Goal: Task Accomplishment & Management: Manage account settings

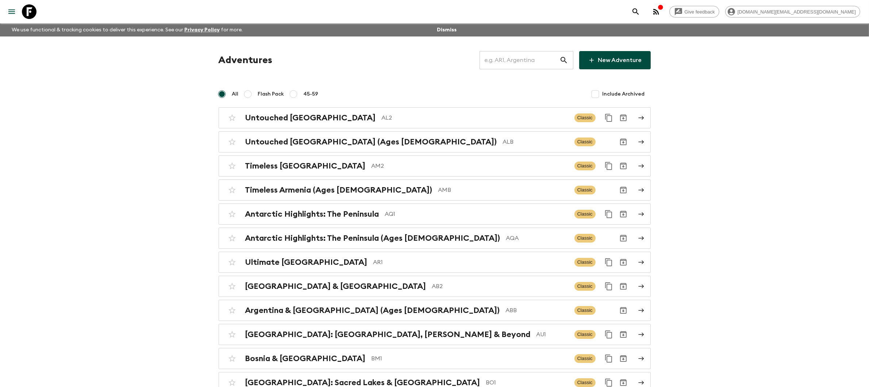
click at [513, 59] on input "text" at bounding box center [519, 60] width 80 height 20
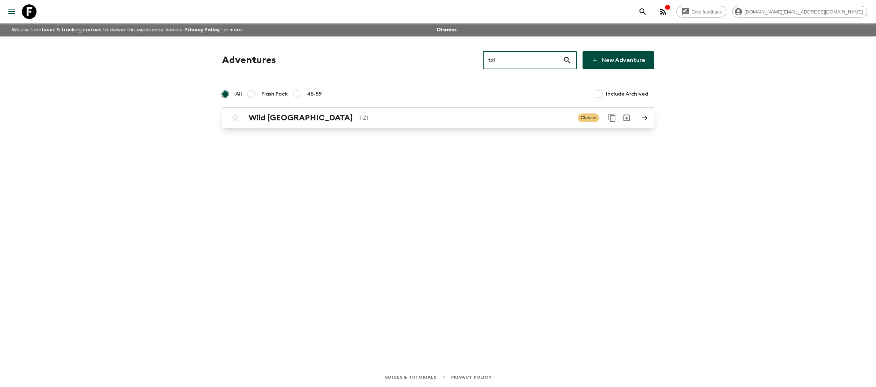
type input "tz1"
click at [459, 117] on p "TZ1" at bounding box center [465, 117] width 213 height 9
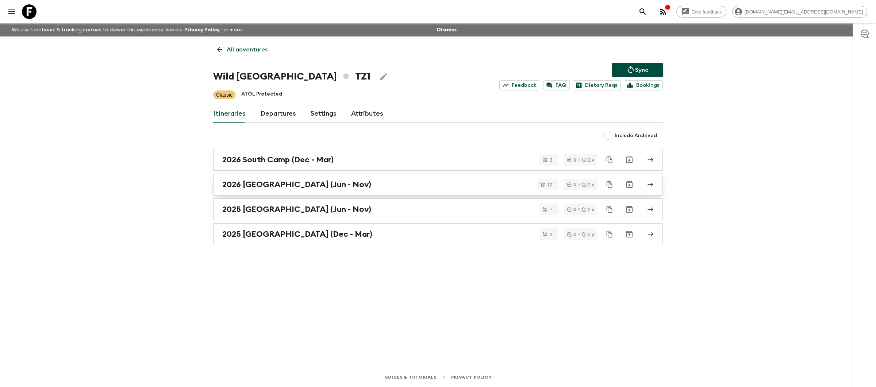
click at [384, 184] on div "2026 [GEOGRAPHIC_DATA] (Jun - Nov)" at bounding box center [430, 184] width 417 height 9
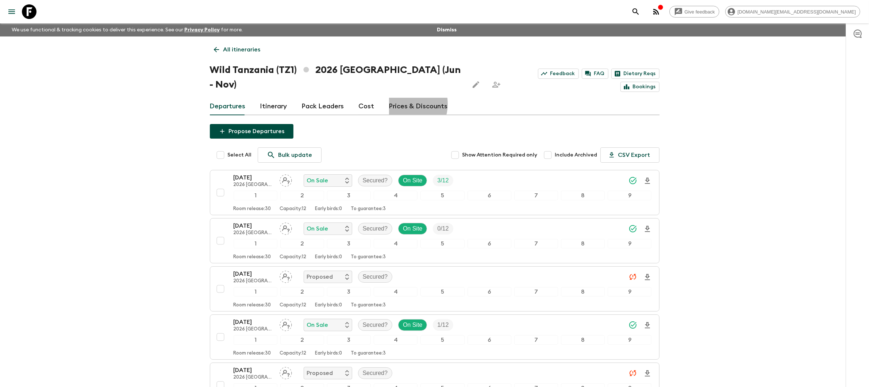
click at [400, 98] on link "Prices & Discounts" at bounding box center [418, 107] width 59 height 18
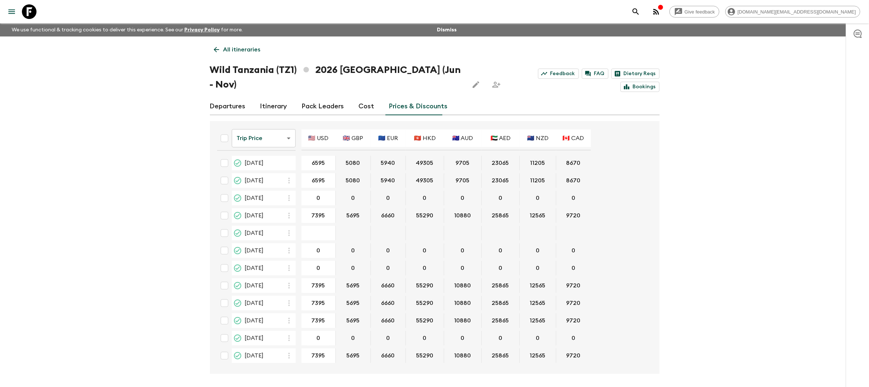
click at [228, 98] on link "Departures" at bounding box center [228, 107] width 36 height 18
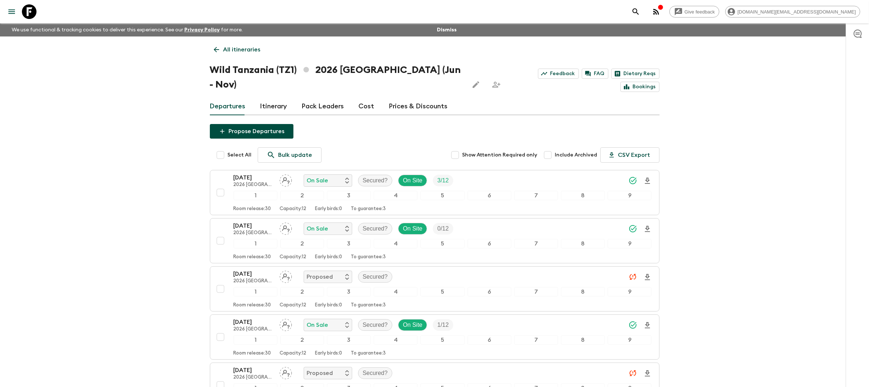
click at [405, 98] on link "Prices & Discounts" at bounding box center [418, 107] width 59 height 18
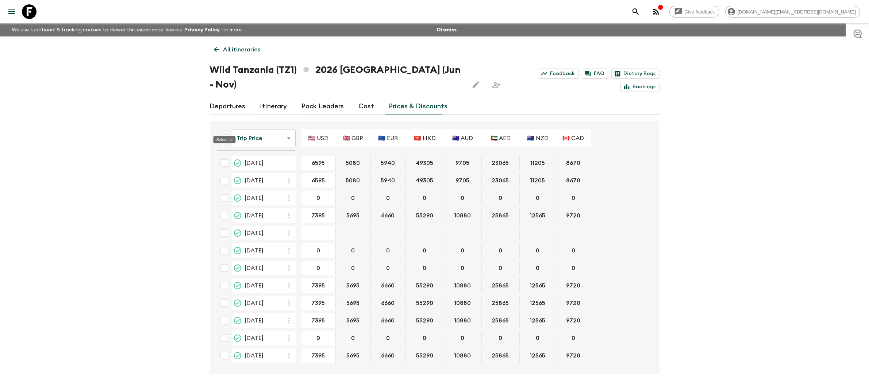
click at [223, 131] on input "Select all" at bounding box center [224, 138] width 15 height 15
checkbox input "true"
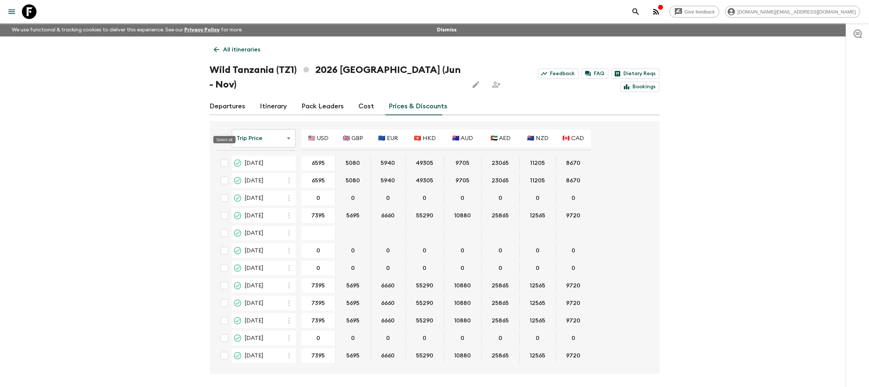
checkbox input "true"
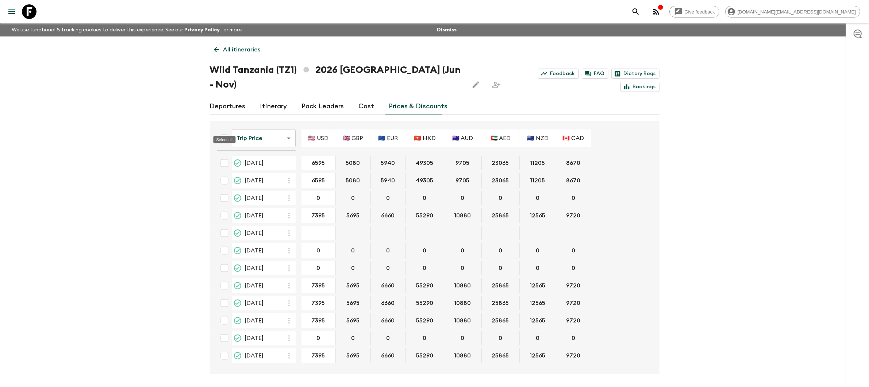
checkbox input "true"
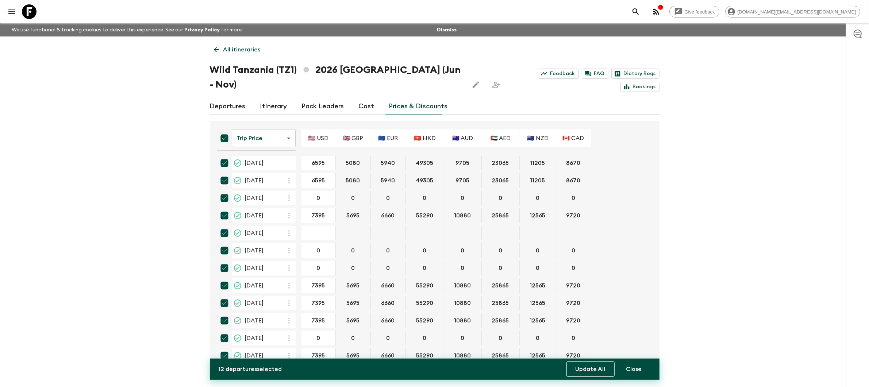
click at [595, 370] on button "Update All" at bounding box center [590, 369] width 48 height 15
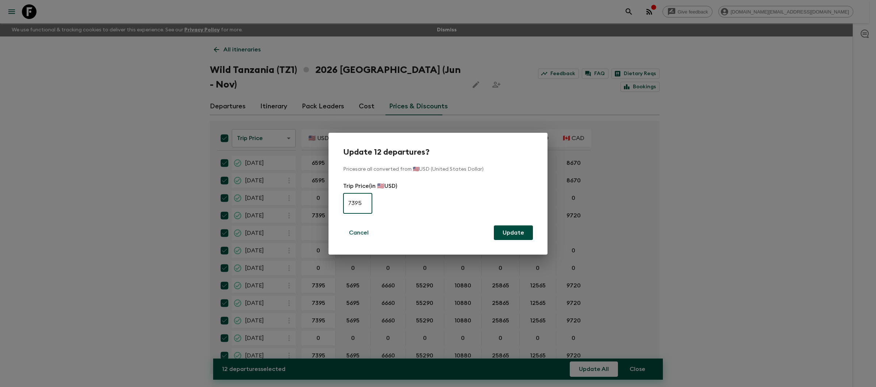
type input "7395"
click at [518, 234] on button "Update" at bounding box center [513, 232] width 39 height 15
checkbox input "false"
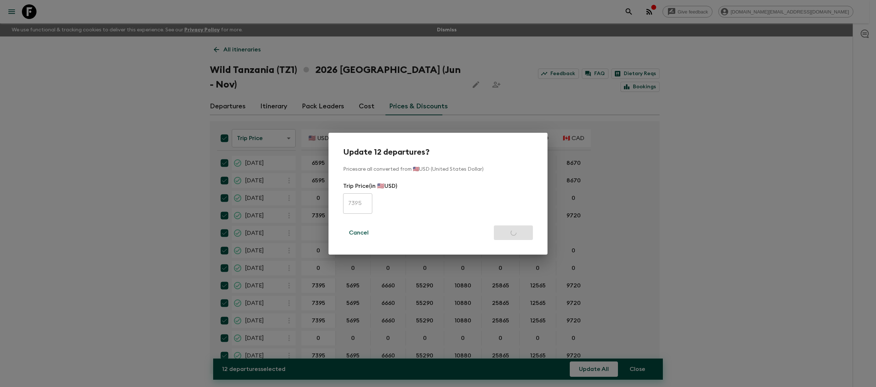
checkbox input "false"
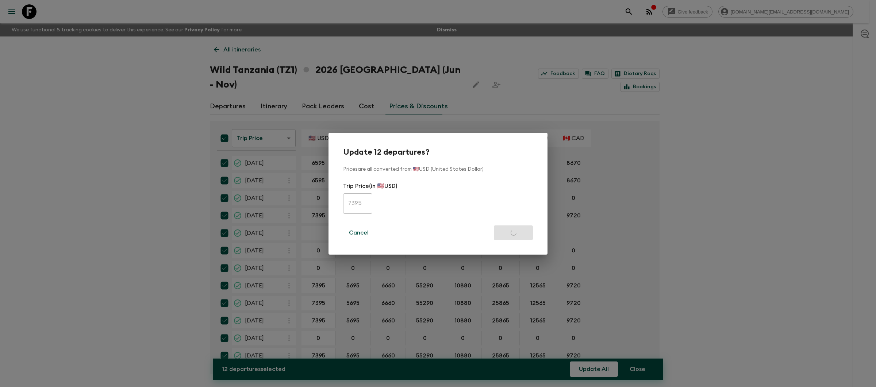
checkbox input "false"
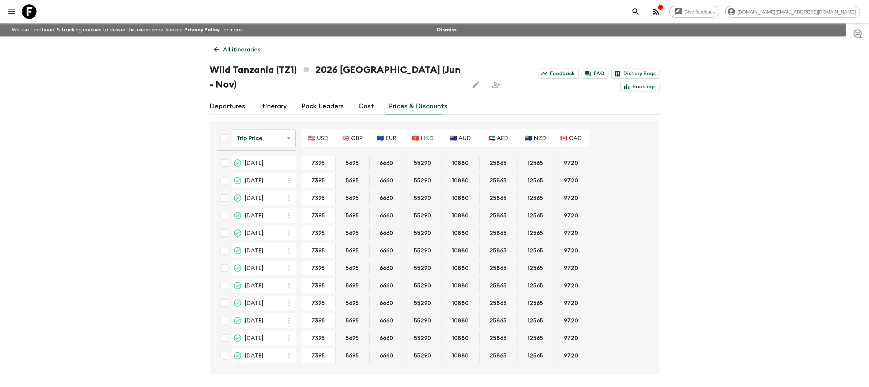
click at [239, 51] on p "All itineraries" at bounding box center [241, 49] width 37 height 9
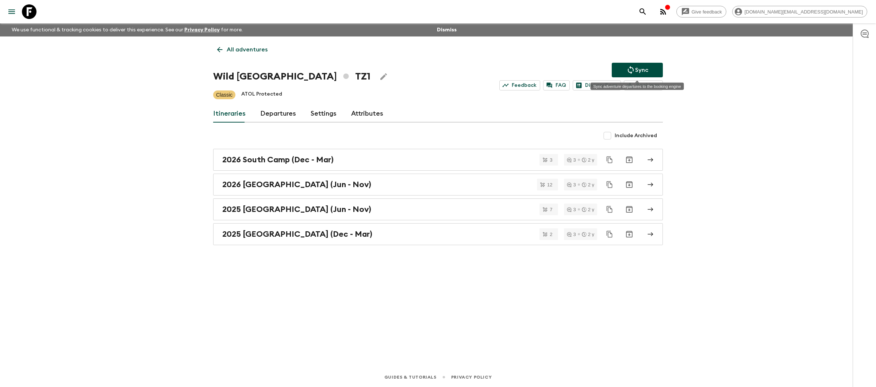
click at [625, 68] on button "Sync" at bounding box center [636, 70] width 51 height 15
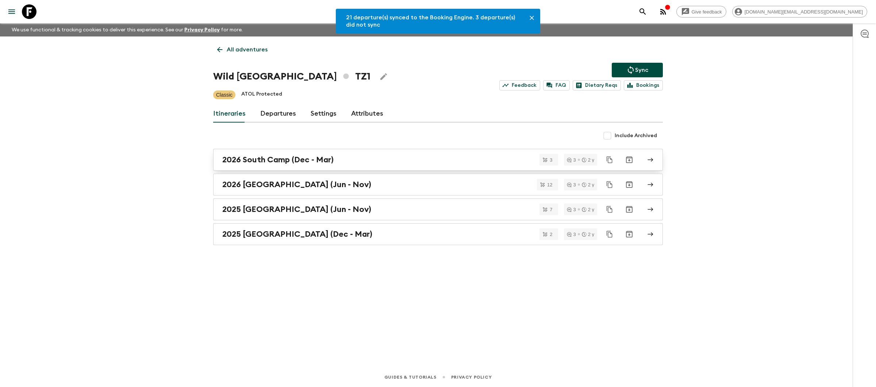
click at [376, 165] on div "2026 South Camp (Dec - Mar)" at bounding box center [430, 159] width 417 height 9
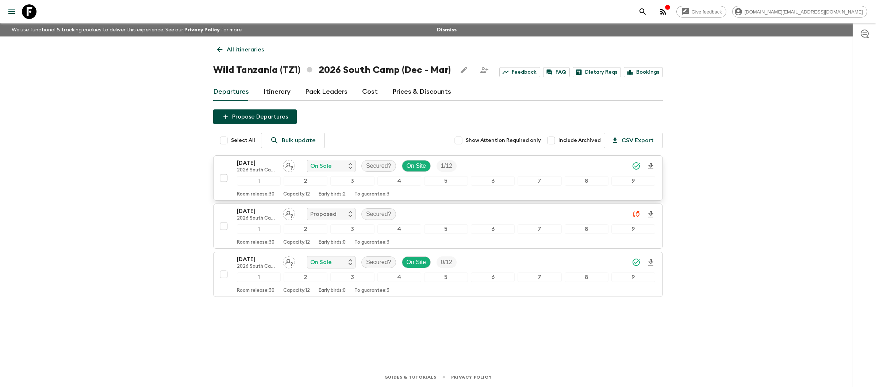
click at [219, 179] on input "checkbox" at bounding box center [223, 178] width 15 height 15
checkbox input "true"
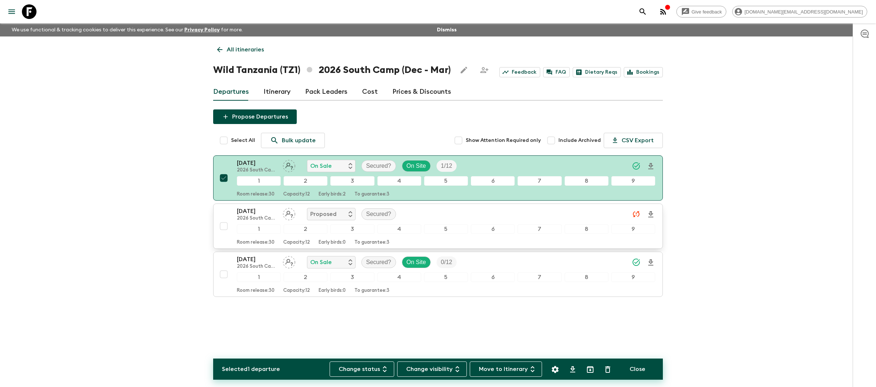
click at [224, 226] on input "checkbox" at bounding box center [223, 226] width 15 height 15
checkbox input "true"
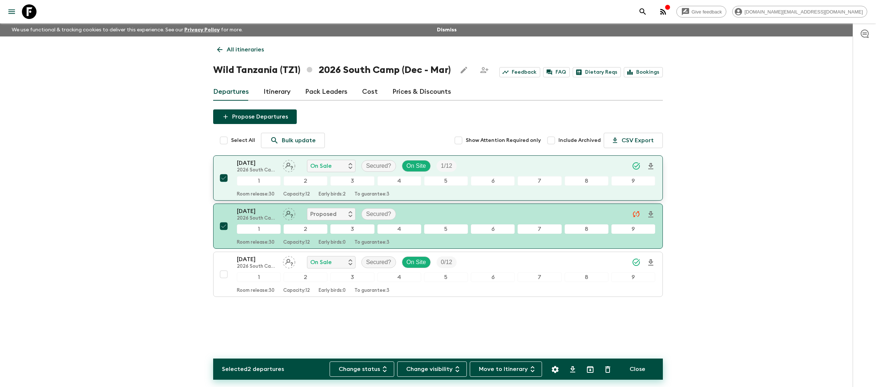
click at [227, 178] on input "checkbox" at bounding box center [223, 178] width 15 height 15
checkbox input "false"
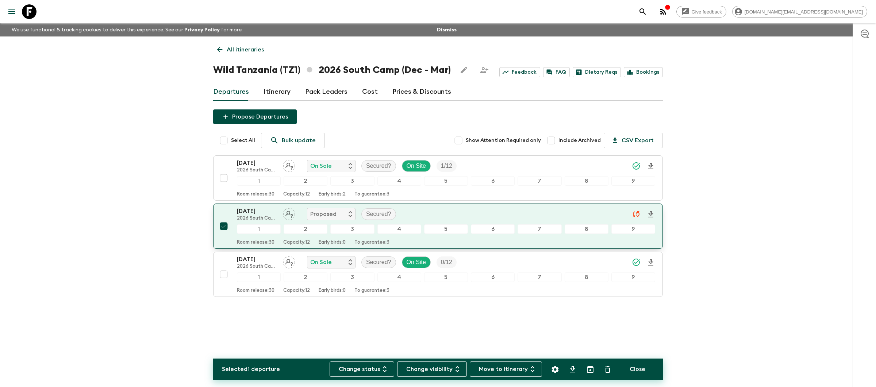
click at [222, 229] on input "checkbox" at bounding box center [223, 226] width 15 height 15
checkbox input "false"
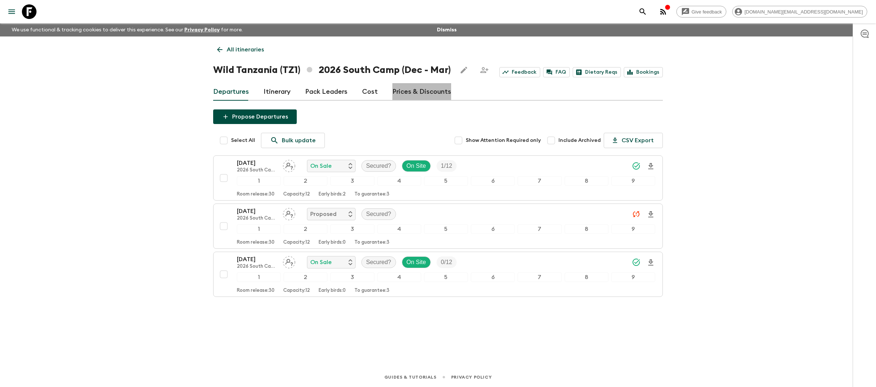
click at [424, 94] on link "Prices & Discounts" at bounding box center [421, 92] width 59 height 18
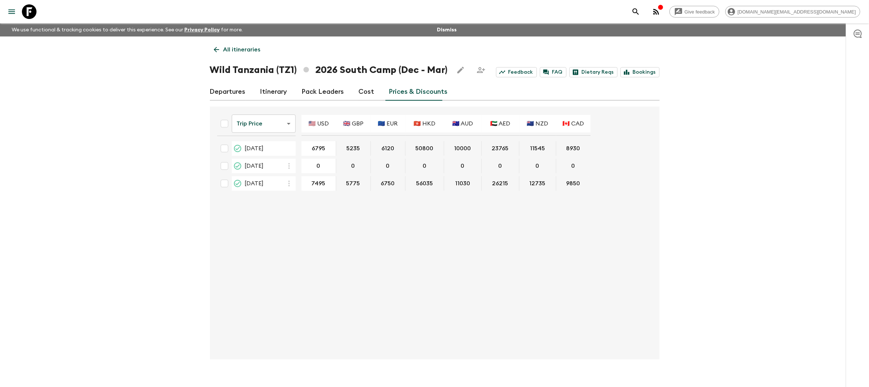
click at [222, 149] on input "checkbox" at bounding box center [224, 148] width 15 height 15
checkbox input "true"
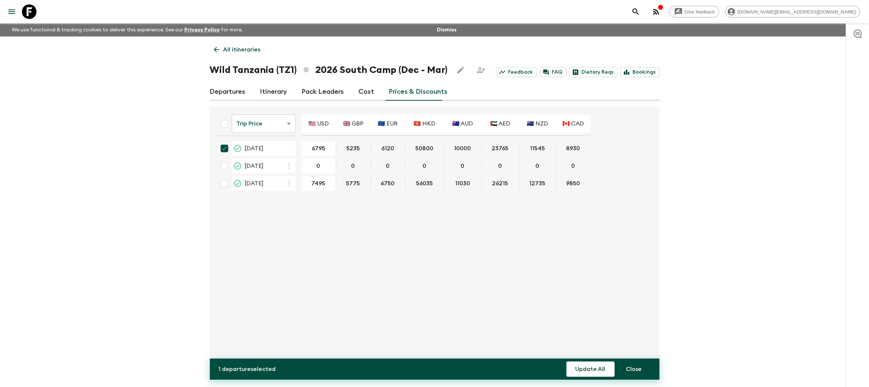
click at [222, 162] on input "checkbox" at bounding box center [224, 166] width 15 height 15
checkbox input "true"
click at [596, 369] on button "Update All" at bounding box center [590, 369] width 48 height 15
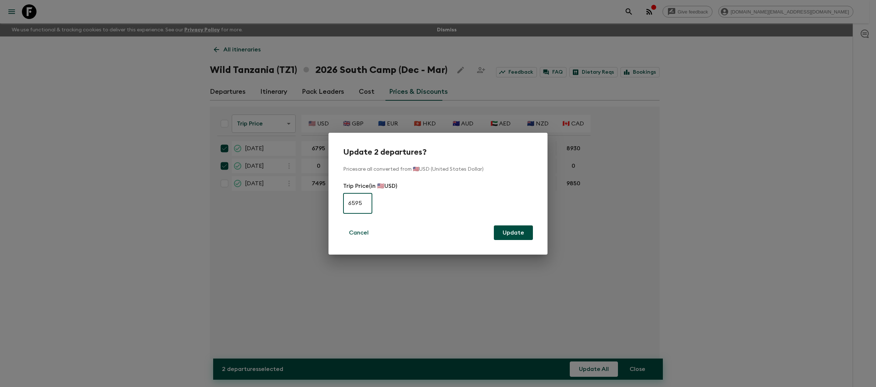
type input "6595"
click at [515, 233] on button "Update" at bounding box center [513, 232] width 39 height 15
checkbox input "false"
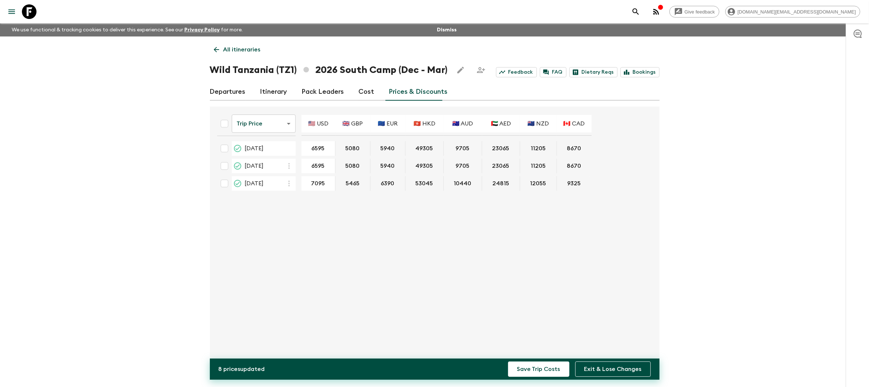
type input "7095"
drag, startPoint x: 402, startPoint y: 267, endPoint x: 398, endPoint y: 271, distance: 5.4
click at [402, 268] on div "Trip Price tripPrice ​ 🇺🇸 USD 🇬🇧 GBP 🇪🇺 EUR 🇭🇰 HKD 🇦🇺 AUD 🇦🇪 AED 🇳🇿 NZD 🇨🇦 CAD …" at bounding box center [432, 232] width 442 height 241
click at [550, 368] on button "Save Trip Costs" at bounding box center [538, 369] width 61 height 15
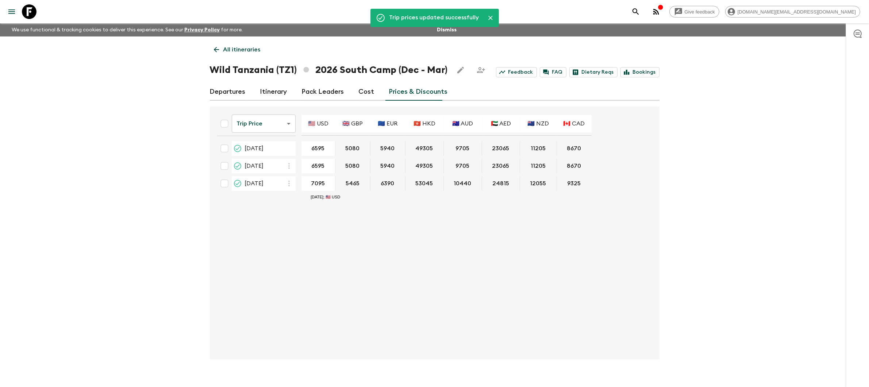
click at [246, 49] on p "All itineraries" at bounding box center [241, 49] width 37 height 9
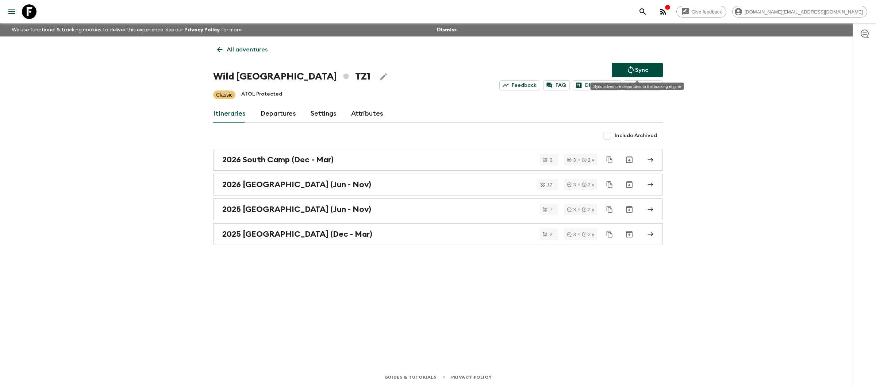
click at [647, 71] on p "Sync" at bounding box center [641, 70] width 13 height 9
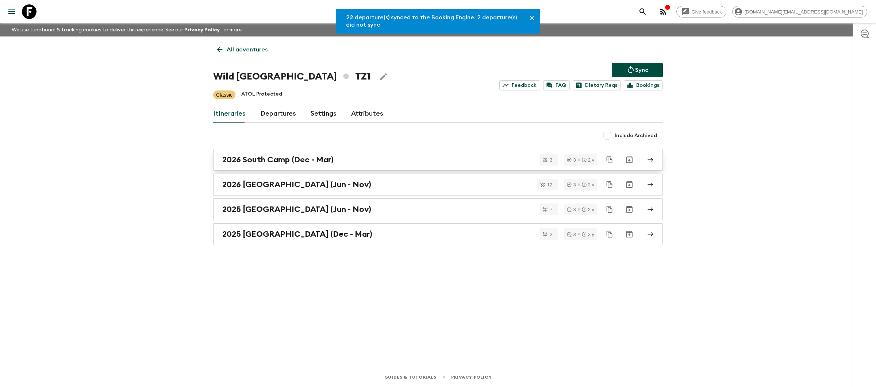
click at [350, 157] on div "2026 South Camp (Dec - Mar)" at bounding box center [430, 159] width 417 height 9
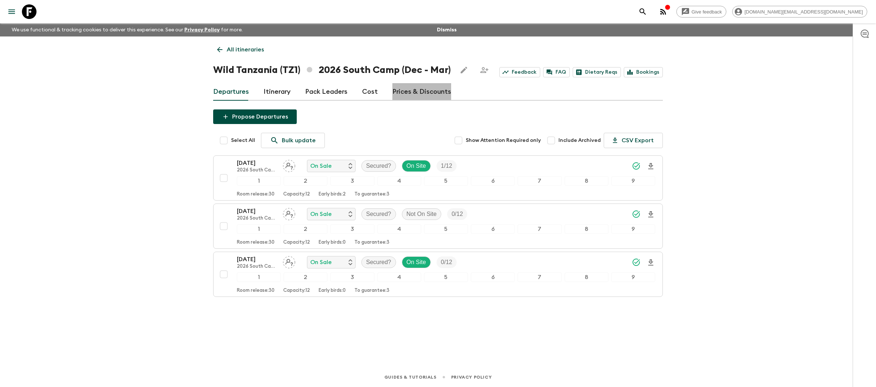
click at [422, 94] on link "Prices & Discounts" at bounding box center [421, 92] width 59 height 18
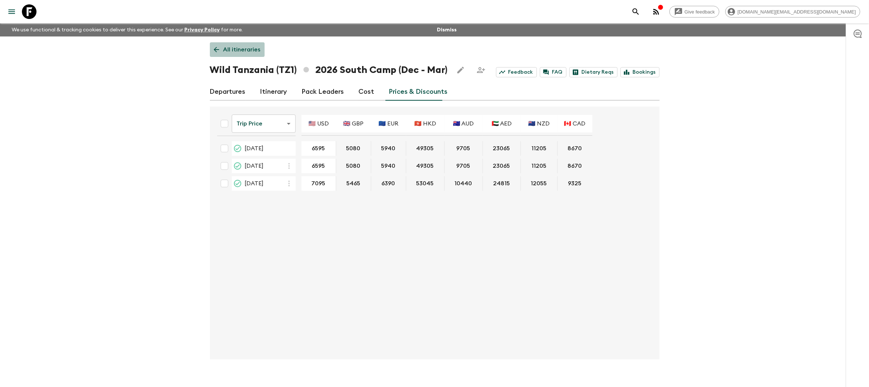
click at [246, 53] on p "All itineraries" at bounding box center [241, 49] width 37 height 9
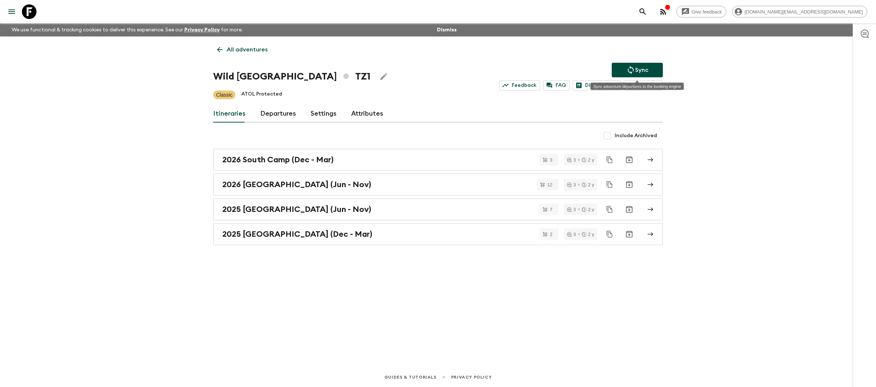
click at [657, 72] on button "Sync" at bounding box center [636, 70] width 51 height 15
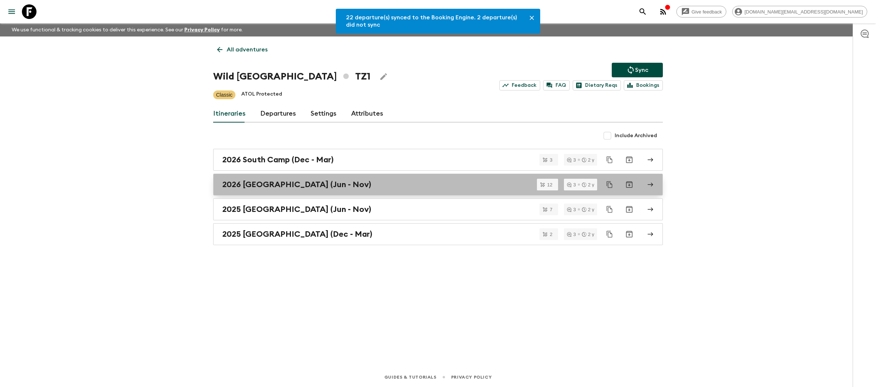
click at [418, 189] on div "2026 [GEOGRAPHIC_DATA] (Jun - Nov)" at bounding box center [430, 184] width 417 height 9
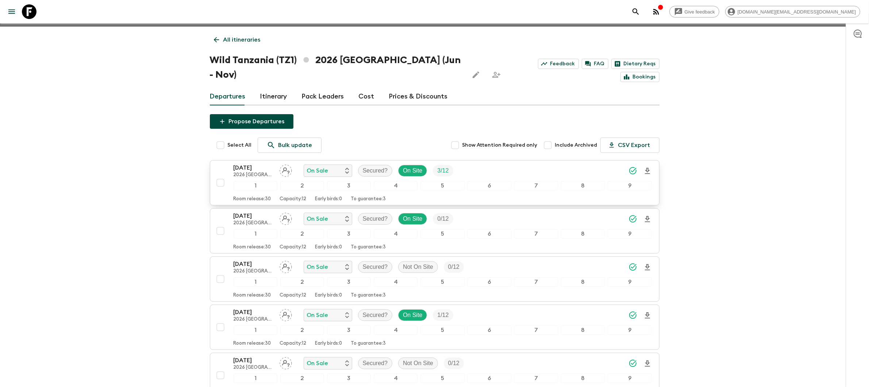
scroll to position [9, 0]
click at [422, 89] on link "Prices & Discounts" at bounding box center [418, 98] width 59 height 18
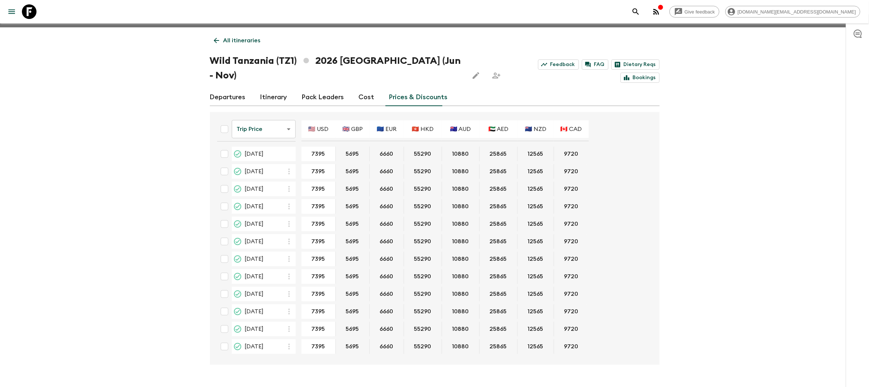
click at [240, 42] on p "All itineraries" at bounding box center [241, 40] width 37 height 9
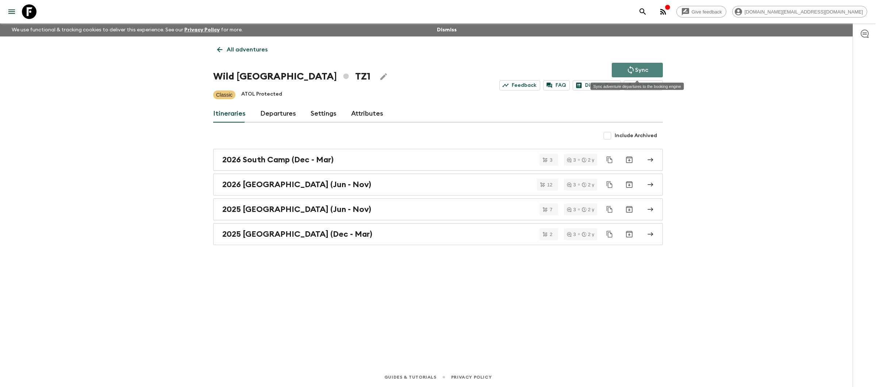
click at [646, 70] on p "Sync" at bounding box center [641, 70] width 13 height 9
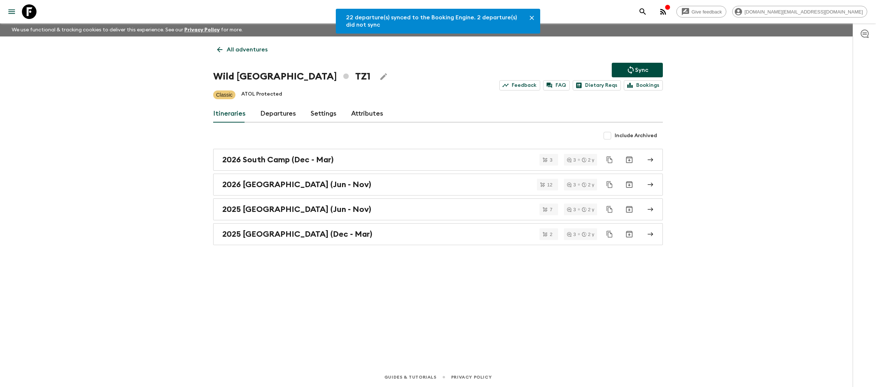
click at [233, 49] on p "All adventures" at bounding box center [247, 49] width 41 height 9
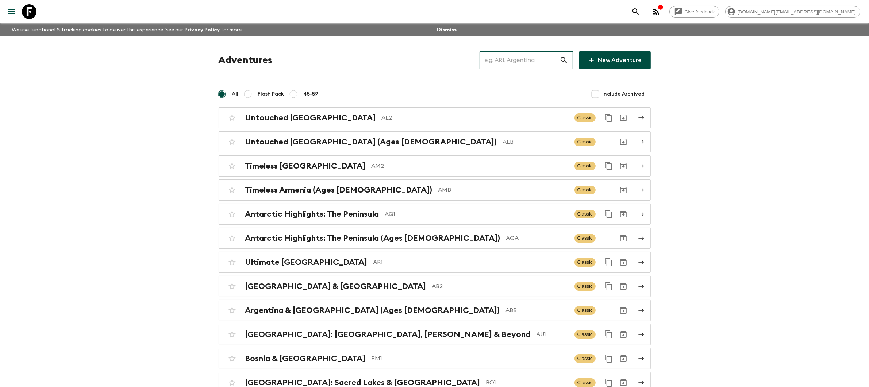
click at [514, 57] on input "text" at bounding box center [519, 60] width 80 height 20
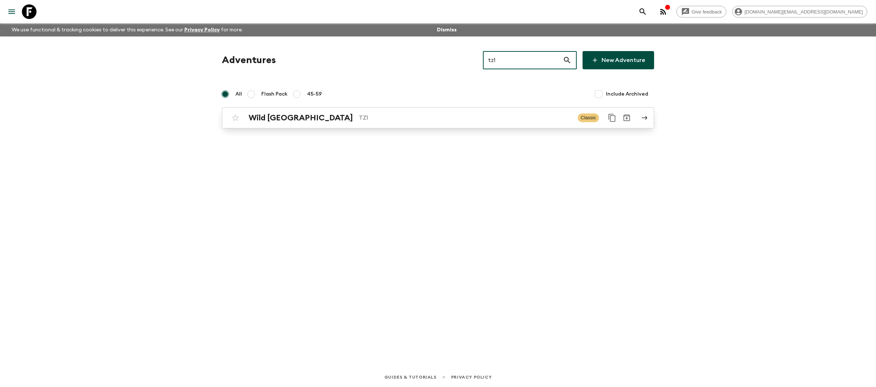
type input "tz1"
click at [480, 120] on p "TZ1" at bounding box center [465, 117] width 213 height 9
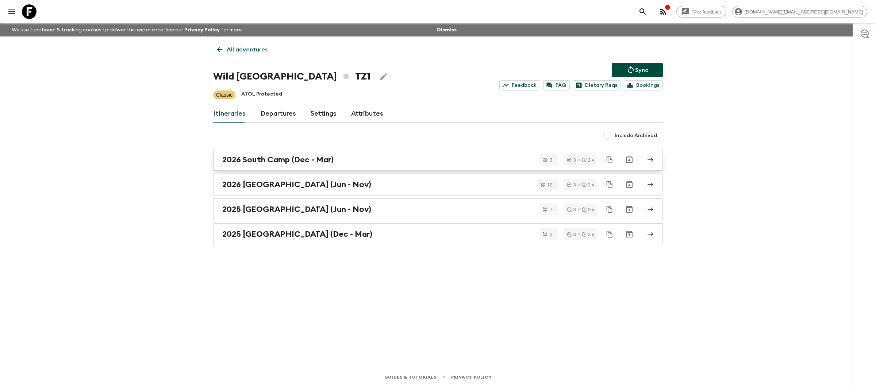
click at [390, 163] on div "2026 South Camp (Dec - Mar)" at bounding box center [430, 159] width 417 height 9
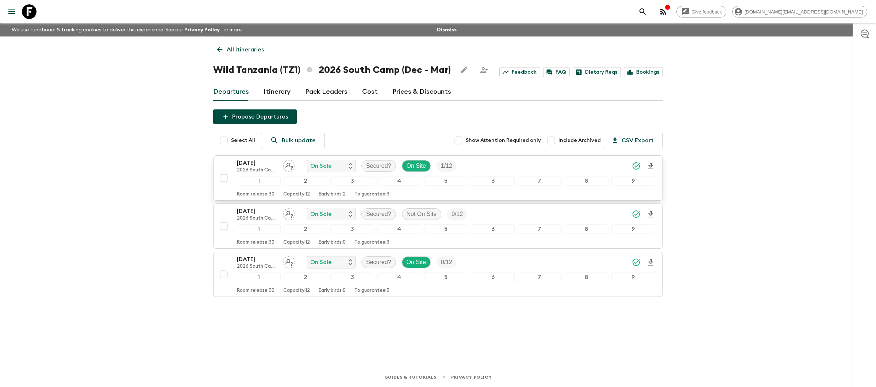
click at [478, 167] on div "[DATE] 2026 [GEOGRAPHIC_DATA] (Dec - Mar) On Sale Secured? On Site 1 / 12" at bounding box center [446, 166] width 418 height 15
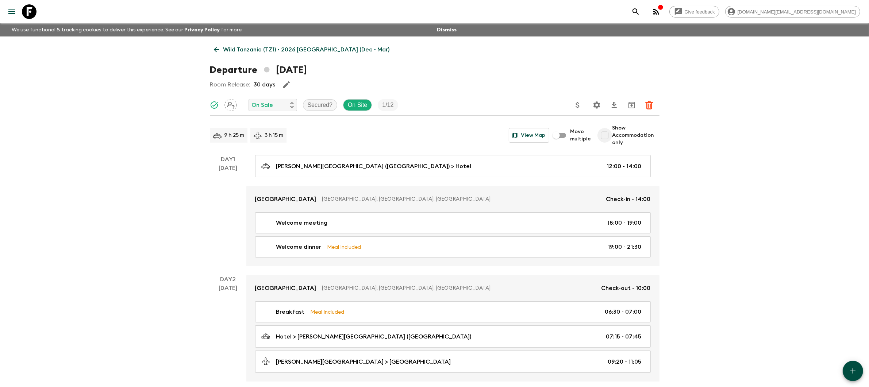
click at [608, 137] on input "Show Accommodation only" at bounding box center [604, 135] width 15 height 15
checkbox input "true"
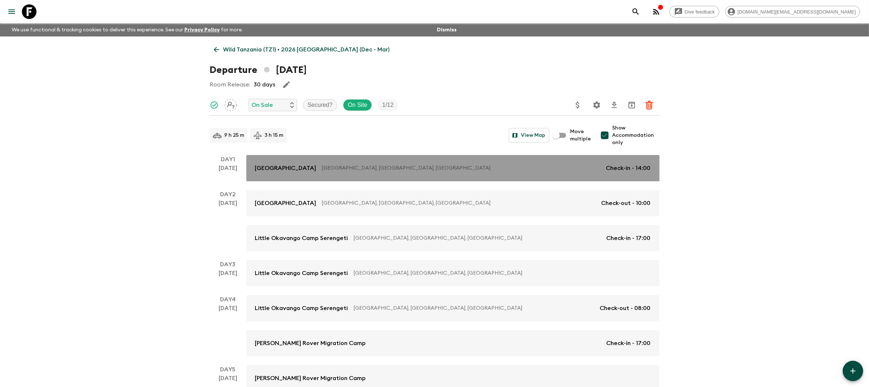
click at [488, 168] on p "[GEOGRAPHIC_DATA], [GEOGRAPHIC_DATA], [GEOGRAPHIC_DATA]" at bounding box center [461, 168] width 278 height 7
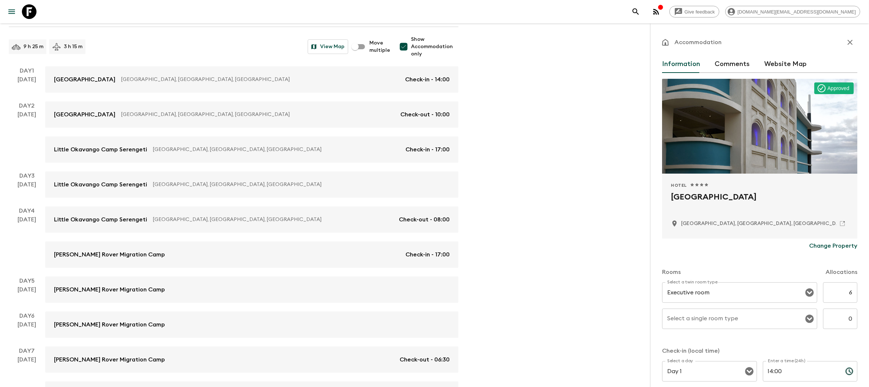
scroll to position [89, 0]
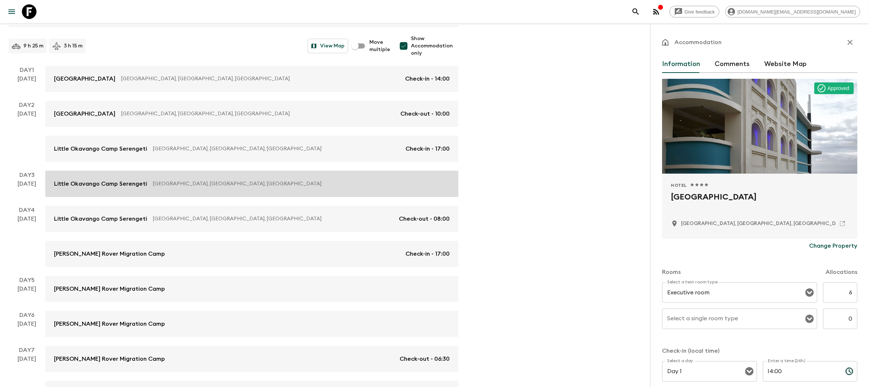
click at [264, 186] on p "[GEOGRAPHIC_DATA], [GEOGRAPHIC_DATA], [GEOGRAPHIC_DATA]" at bounding box center [298, 183] width 291 height 7
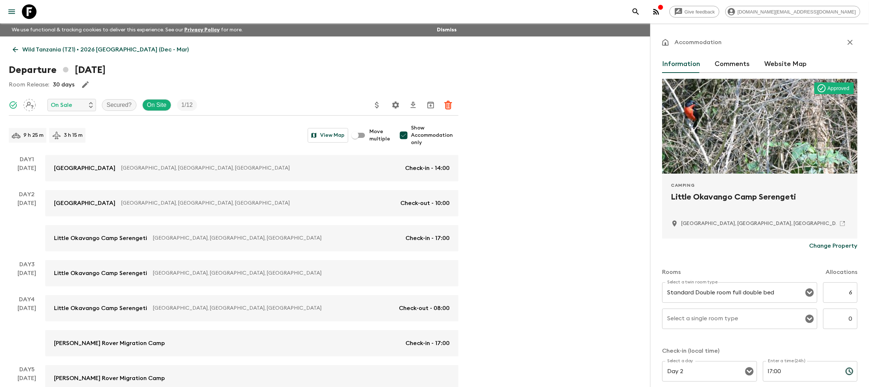
click at [83, 50] on p "Wild Tanzania (TZ1) • 2026 [GEOGRAPHIC_DATA] (Dec - Mar)" at bounding box center [105, 49] width 166 height 9
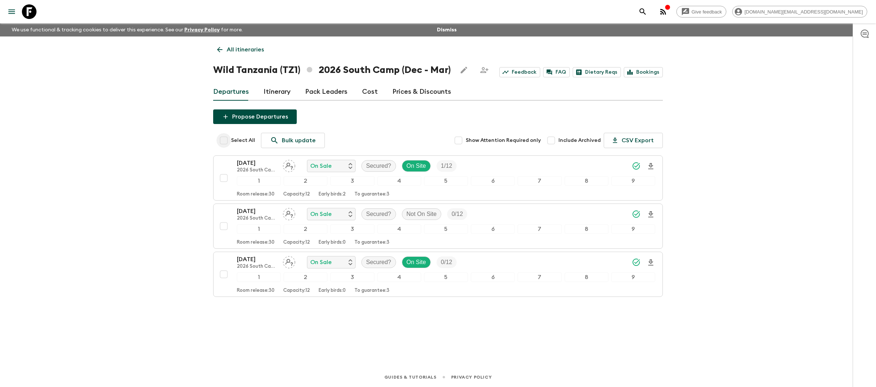
click at [227, 141] on input "Select All" at bounding box center [223, 140] width 15 height 15
checkbox input "true"
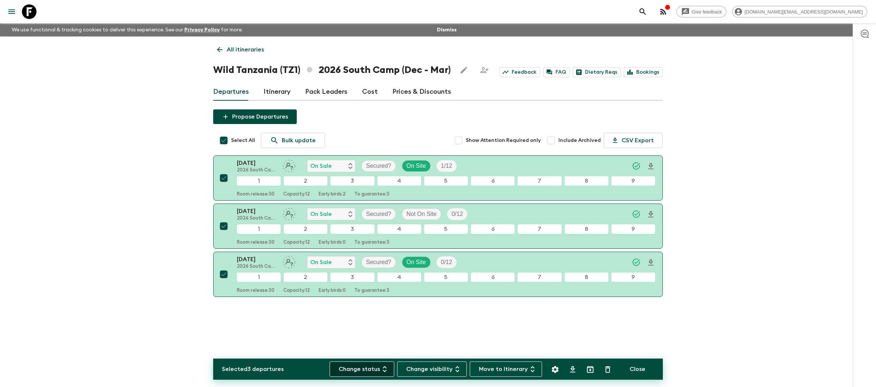
click at [370, 367] on button "Change status" at bounding box center [361, 369] width 65 height 15
click at [404, 331] on div at bounding box center [438, 193] width 876 height 387
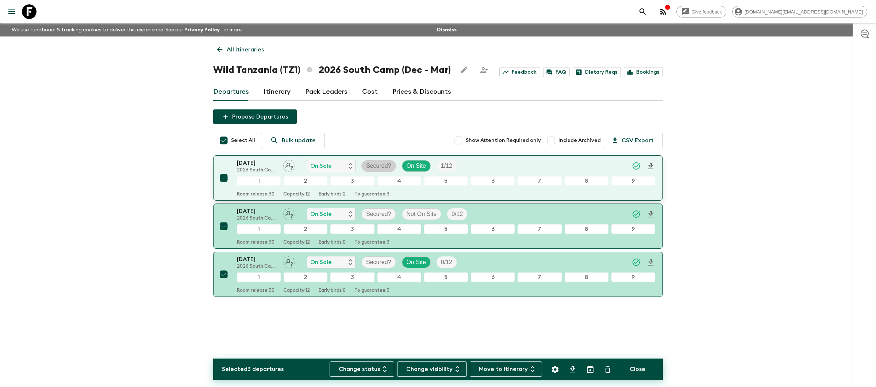
click at [375, 163] on p "Secured?" at bounding box center [378, 166] width 25 height 9
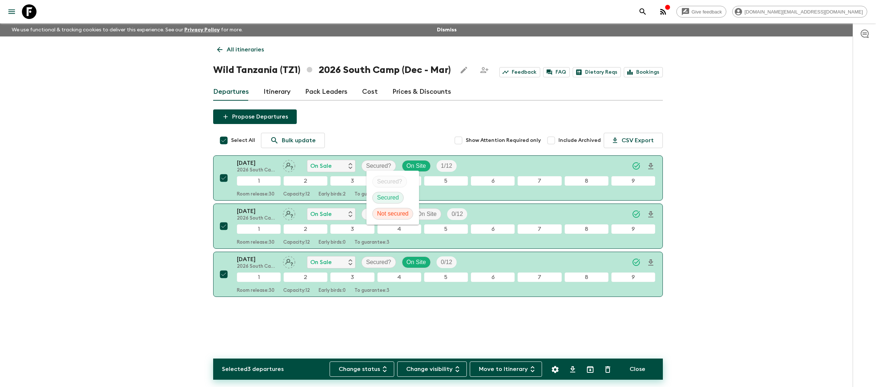
click at [396, 199] on p "Secured" at bounding box center [388, 197] width 22 height 9
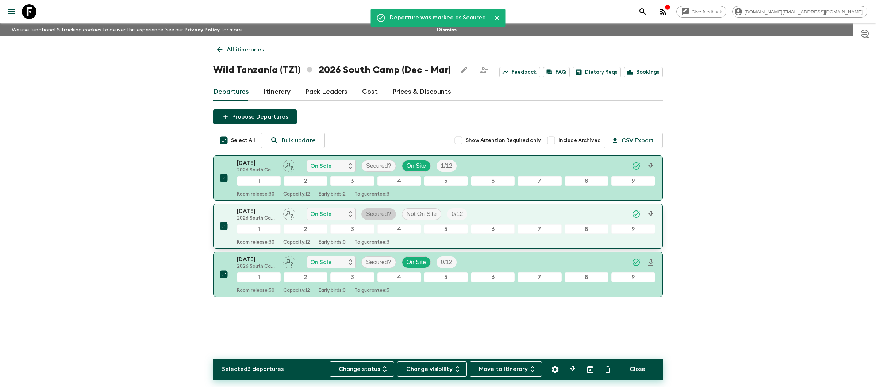
click at [385, 214] on p "Secured?" at bounding box center [378, 214] width 25 height 9
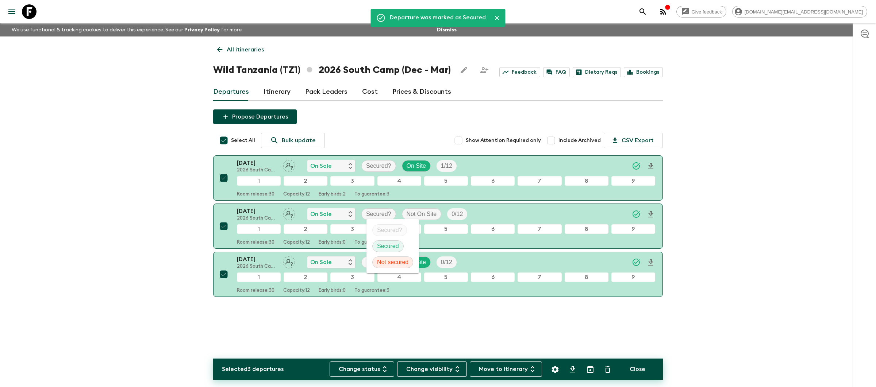
click at [397, 248] on p "Secured" at bounding box center [388, 246] width 22 height 9
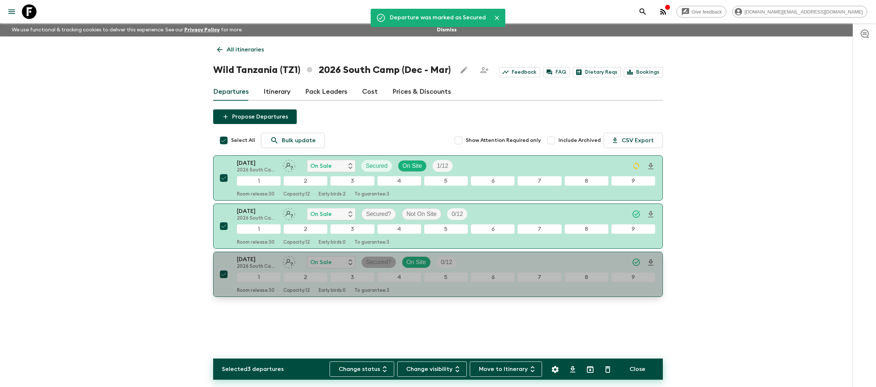
click at [383, 263] on p "Secured?" at bounding box center [378, 262] width 25 height 9
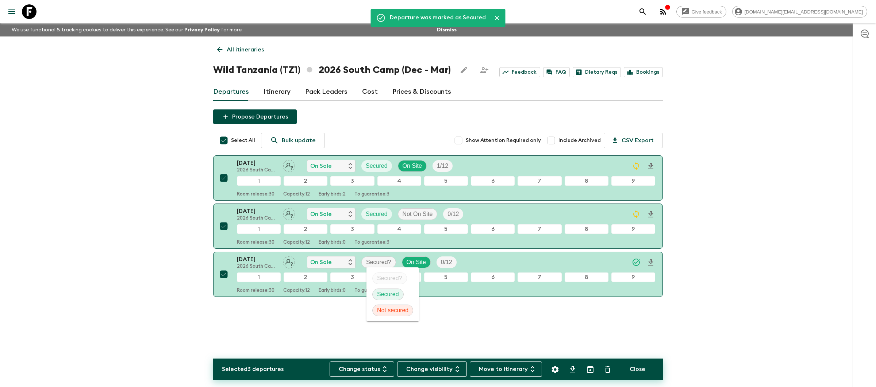
click at [399, 294] on span "Secured" at bounding box center [387, 294] width 31 height 9
click at [458, 306] on div "Selected 3 departures Change status Change visibility Move to Itinerary Close P…" at bounding box center [437, 211] width 449 height 205
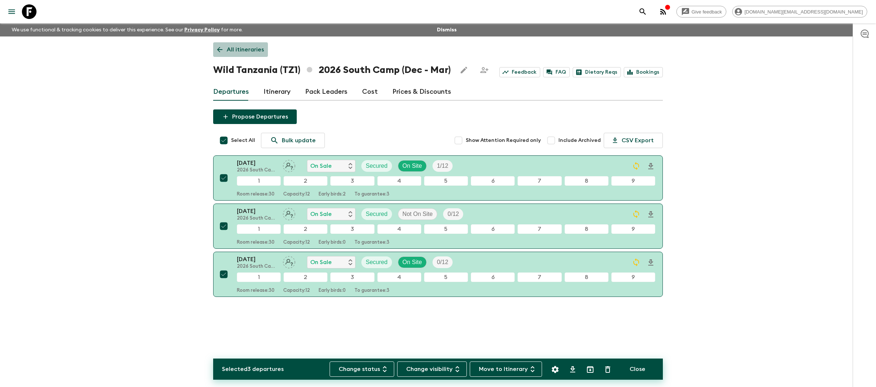
click at [237, 50] on p "All itineraries" at bounding box center [245, 49] width 37 height 9
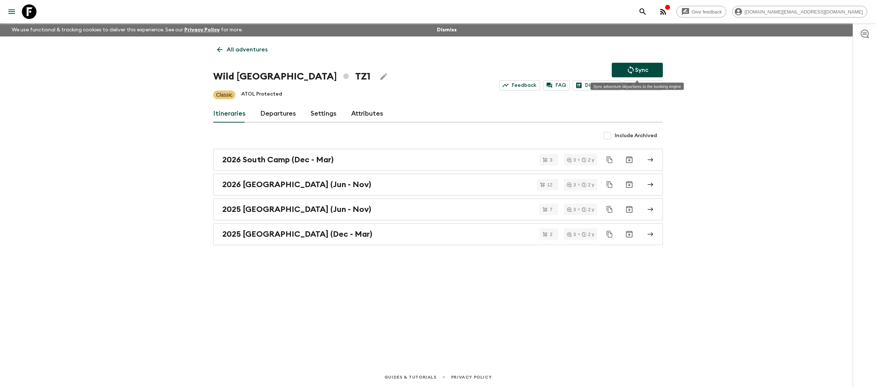
click at [635, 71] on p "Sync" at bounding box center [641, 70] width 13 height 9
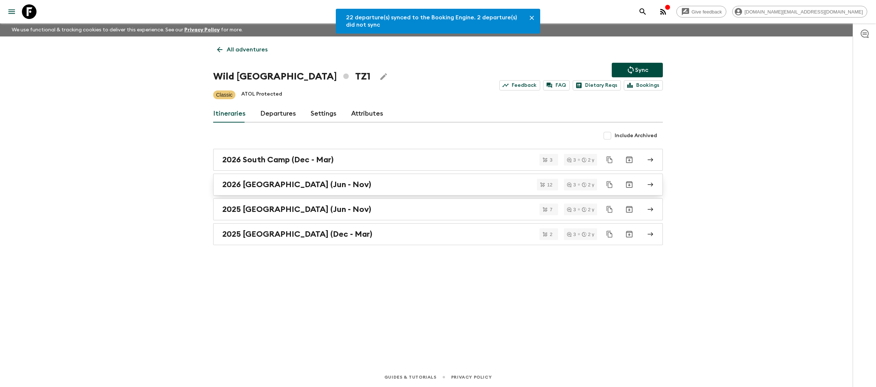
click at [360, 190] on link "2026 [GEOGRAPHIC_DATA] (Jun - Nov)" at bounding box center [437, 185] width 449 height 22
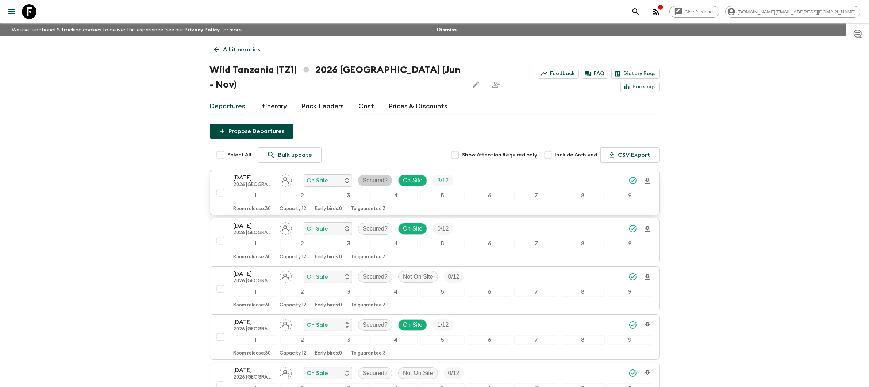
click at [364, 176] on p "Secured?" at bounding box center [375, 180] width 25 height 9
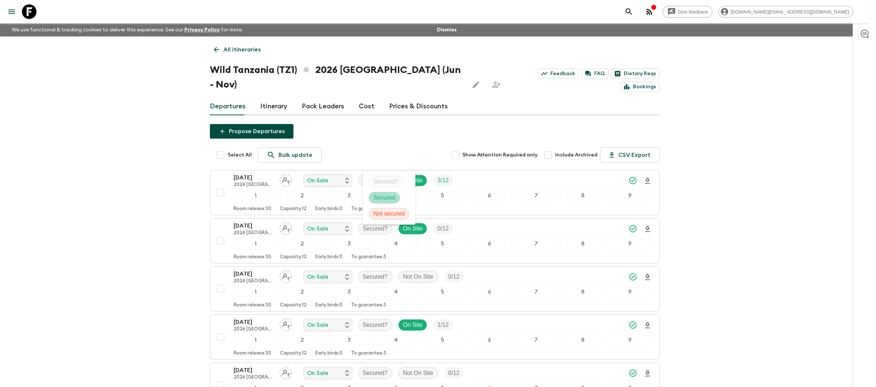
click at [383, 195] on p "Secured" at bounding box center [384, 197] width 22 height 9
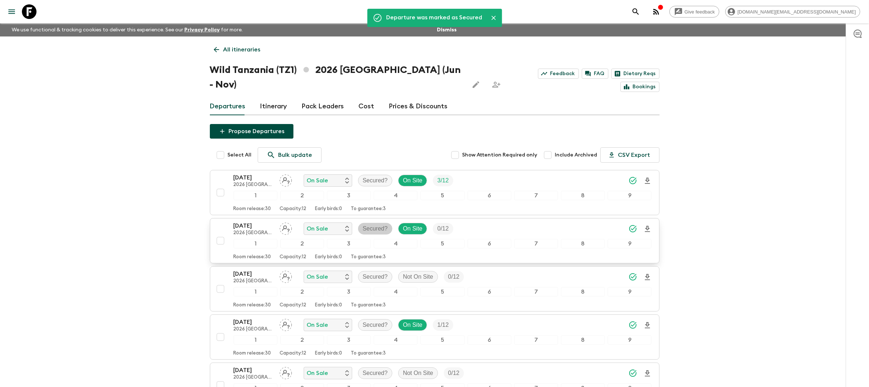
click at [379, 224] on p "Secured?" at bounding box center [375, 228] width 25 height 9
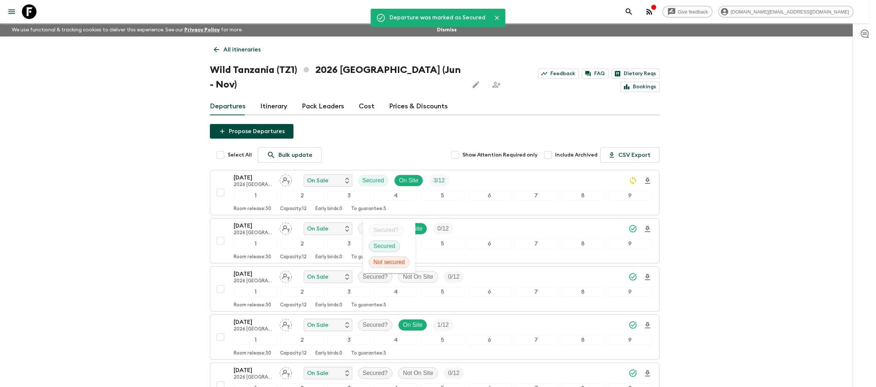
click at [395, 244] on span "Secured" at bounding box center [384, 246] width 31 height 9
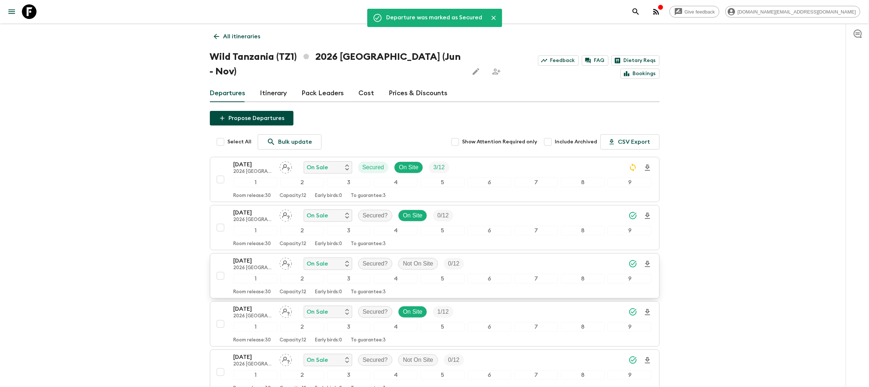
scroll to position [15, 0]
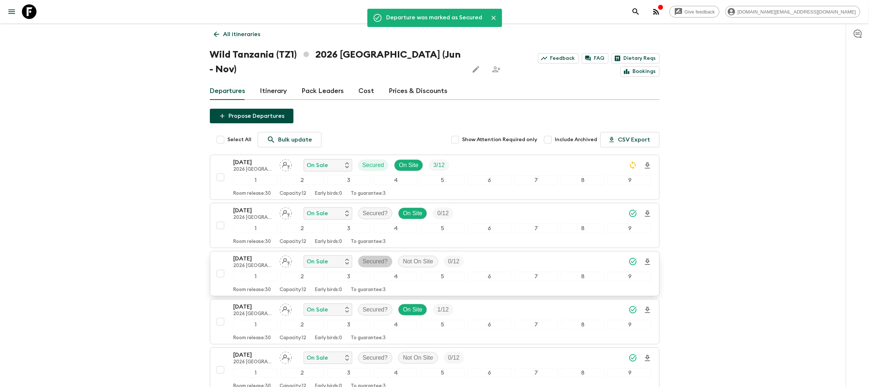
click at [379, 257] on p "Secured?" at bounding box center [375, 261] width 25 height 9
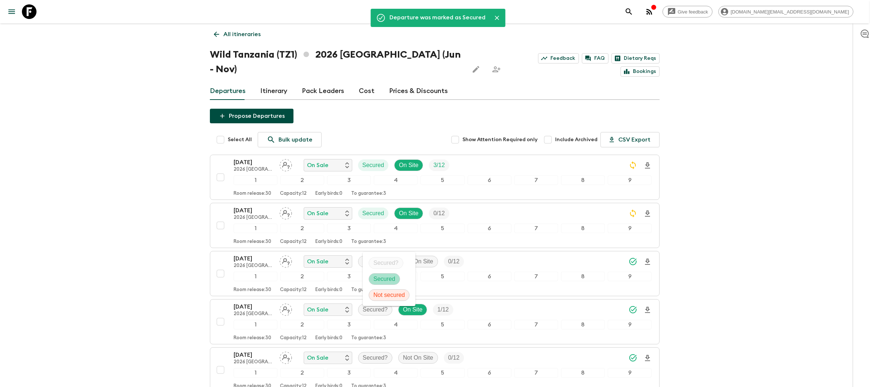
click at [396, 278] on span "Secured" at bounding box center [384, 279] width 31 height 9
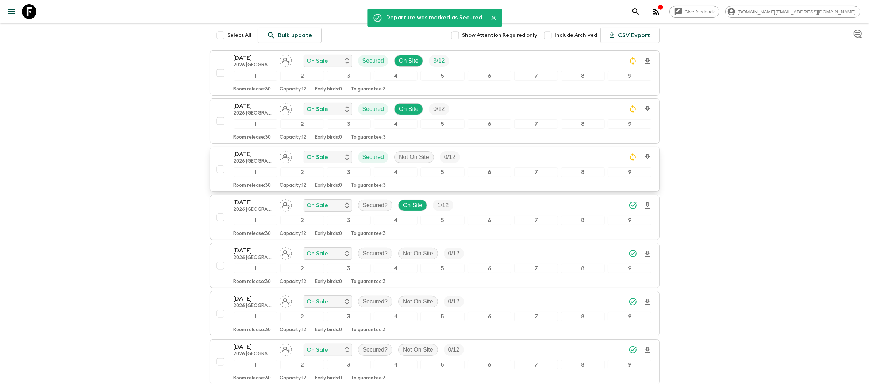
scroll to position [154, 0]
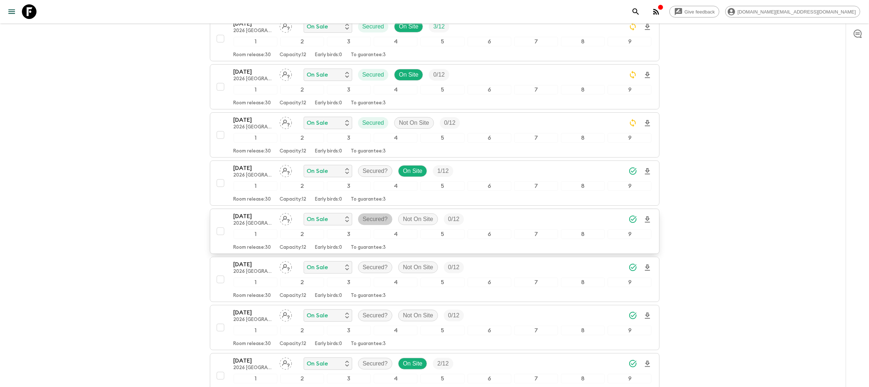
click at [374, 215] on p "Secured?" at bounding box center [375, 219] width 25 height 9
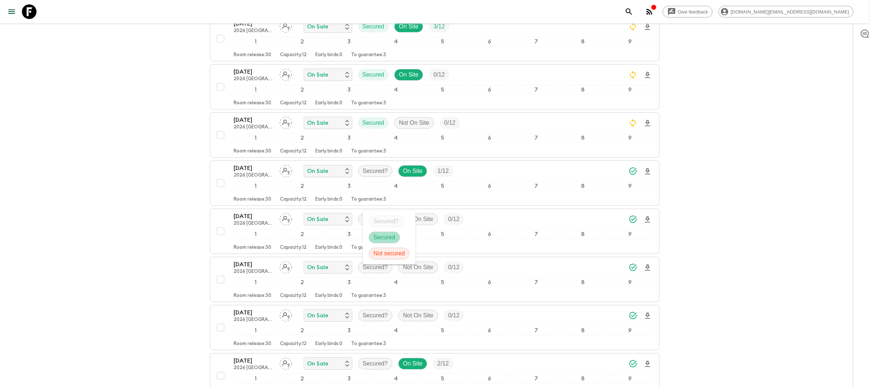
click at [389, 239] on p "Secured" at bounding box center [384, 237] width 22 height 9
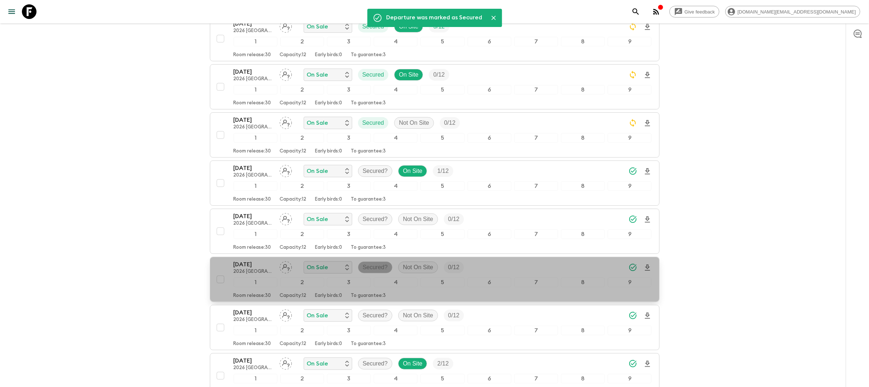
click at [382, 263] on p "Secured?" at bounding box center [375, 267] width 25 height 9
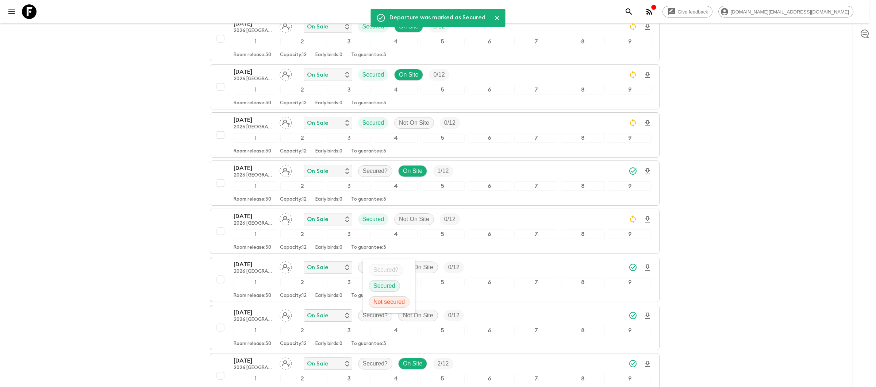
click at [398, 288] on span "Secured" at bounding box center [384, 286] width 31 height 9
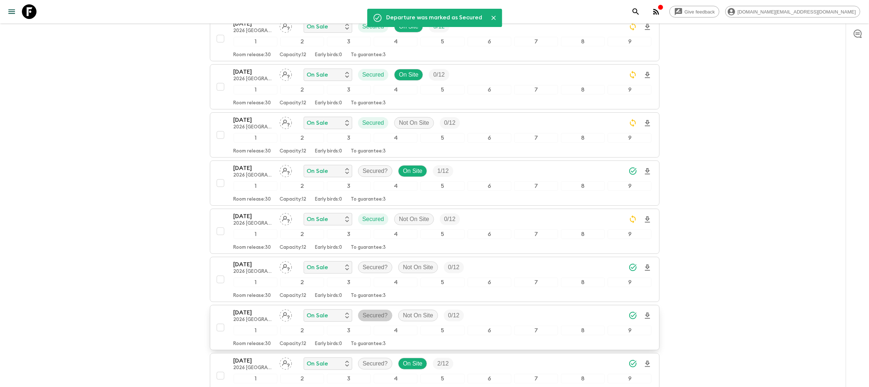
click at [380, 311] on p "Secured?" at bounding box center [375, 315] width 25 height 9
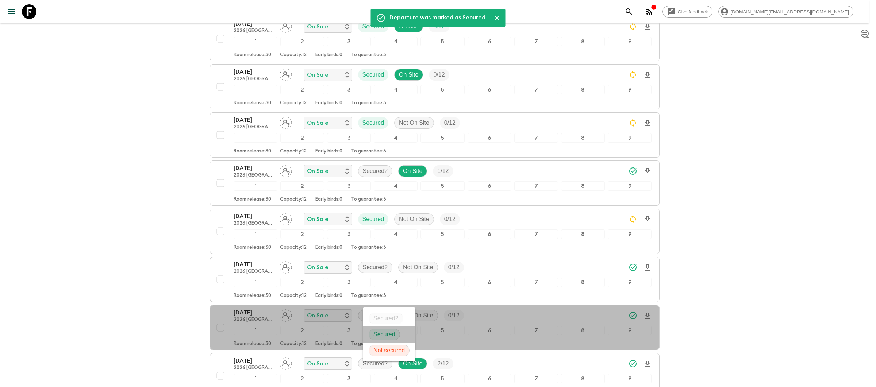
click at [400, 332] on li "Secured" at bounding box center [389, 335] width 53 height 16
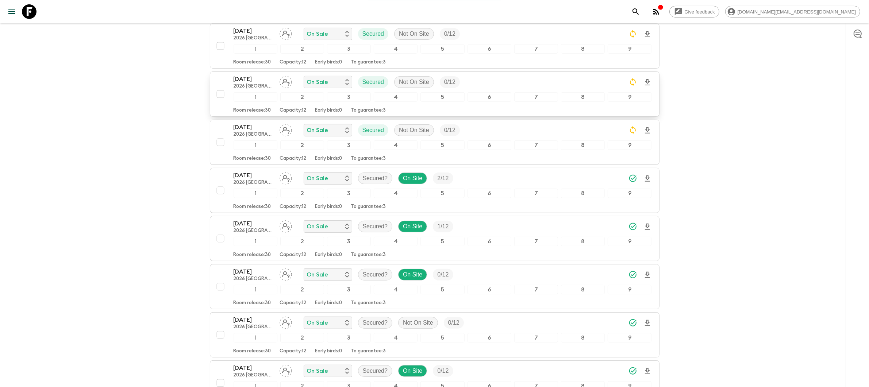
scroll to position [340, 0]
click at [372, 270] on p "Secured?" at bounding box center [375, 274] width 25 height 9
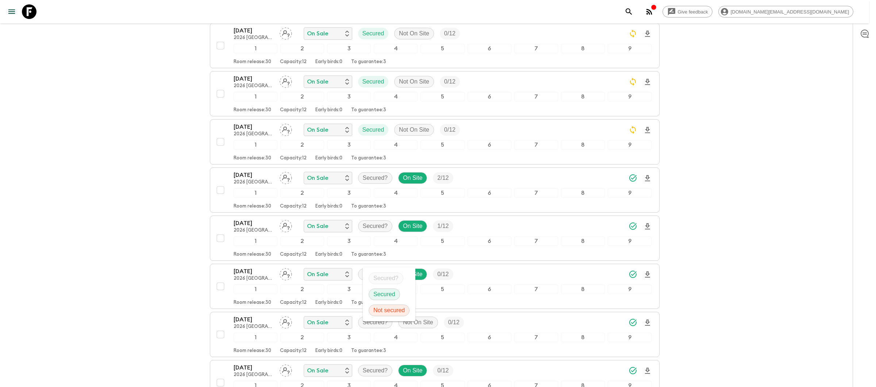
click at [386, 292] on p "Secured" at bounding box center [384, 294] width 22 height 9
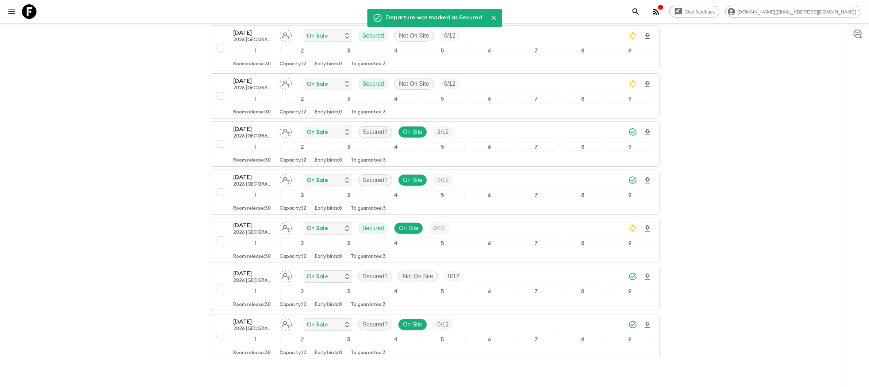
scroll to position [387, 0]
click at [375, 271] on p "Secured?" at bounding box center [375, 275] width 25 height 9
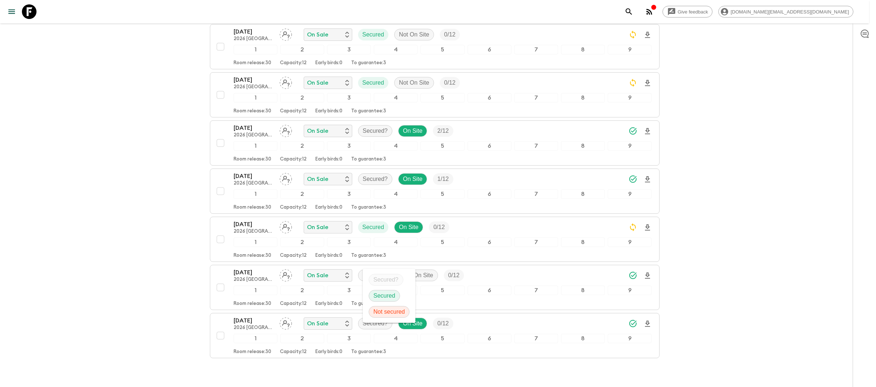
click at [387, 296] on p "Secured" at bounding box center [384, 296] width 22 height 9
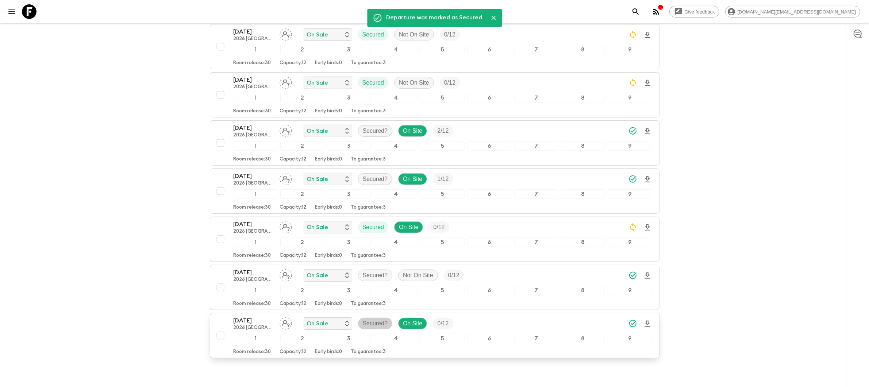
click at [378, 319] on p "Secured?" at bounding box center [375, 323] width 25 height 9
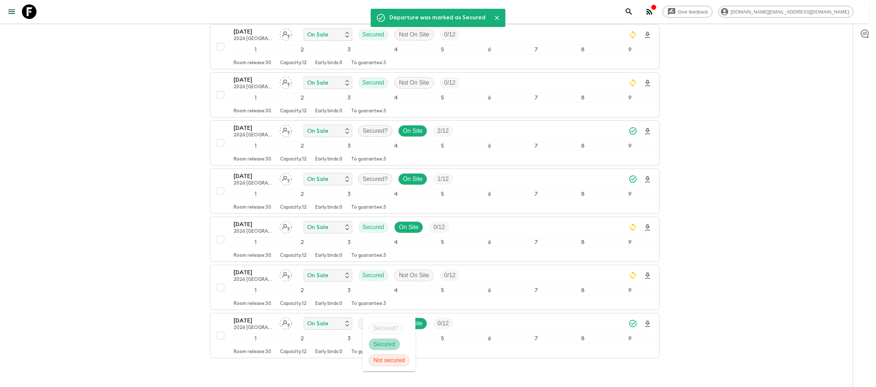
click at [399, 347] on span "Secured" at bounding box center [384, 344] width 31 height 9
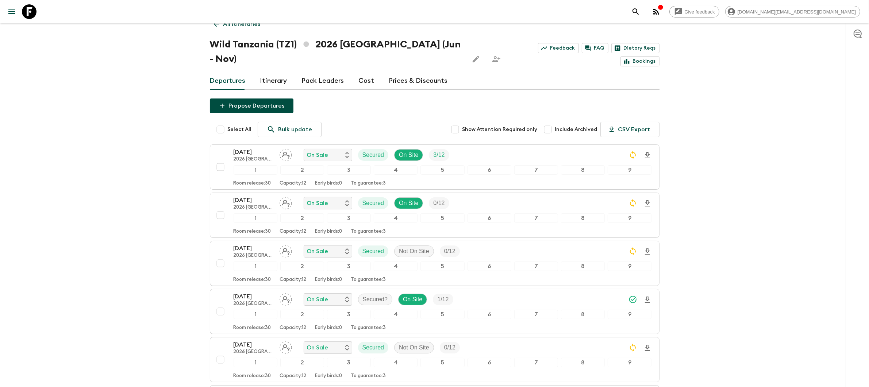
scroll to position [0, 0]
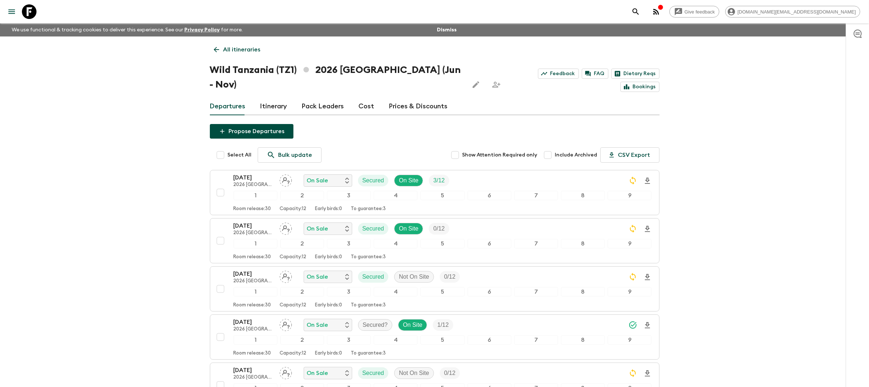
click at [223, 53] on p "All itineraries" at bounding box center [241, 49] width 37 height 9
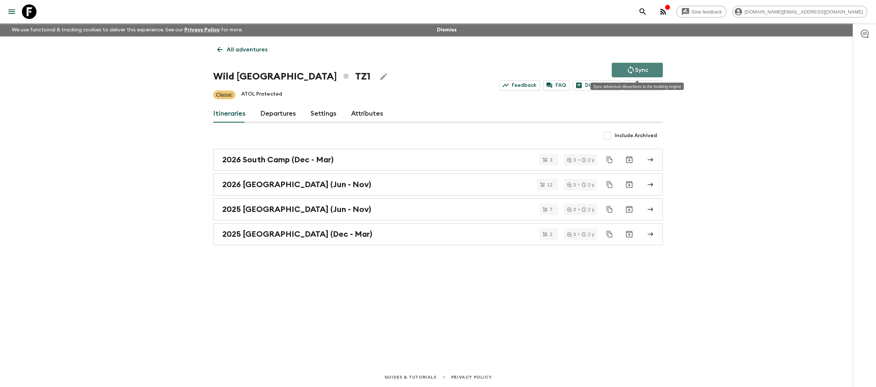
click at [635, 68] on p "Sync" at bounding box center [641, 70] width 13 height 9
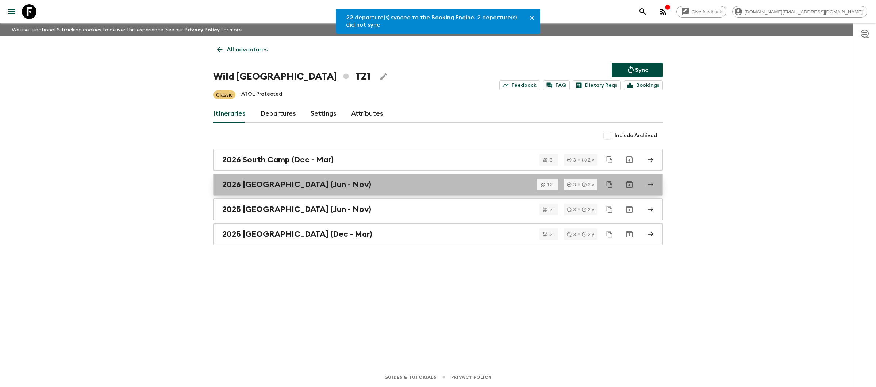
click at [401, 190] on link "2026 [GEOGRAPHIC_DATA] (Jun - Nov)" at bounding box center [437, 185] width 449 height 22
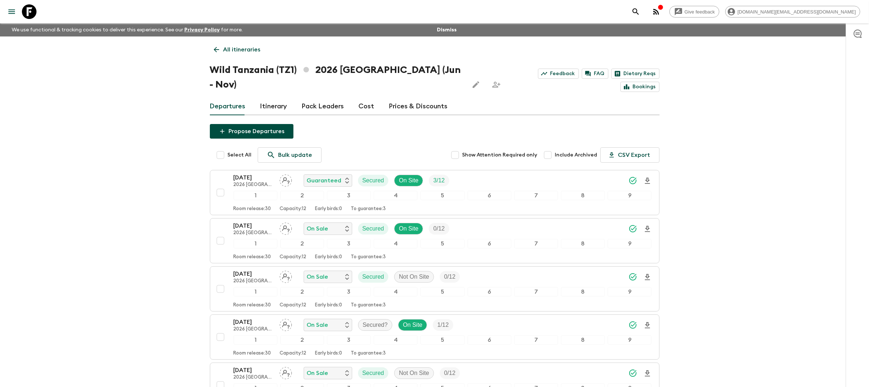
click at [250, 48] on p "All itineraries" at bounding box center [241, 49] width 37 height 9
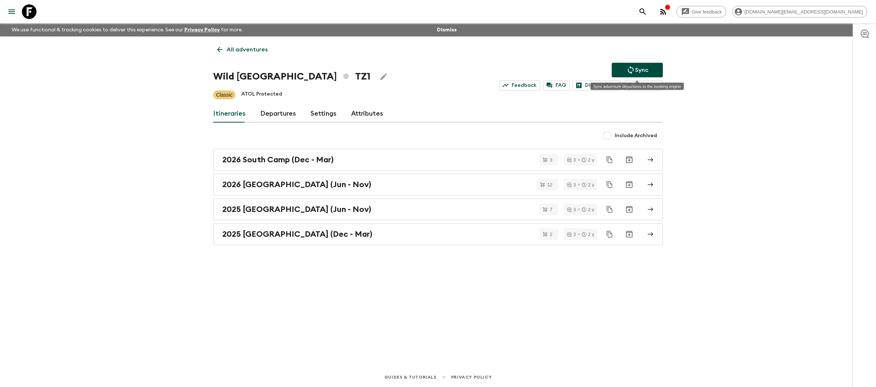
click at [637, 70] on p "Sync" at bounding box center [641, 70] width 13 height 9
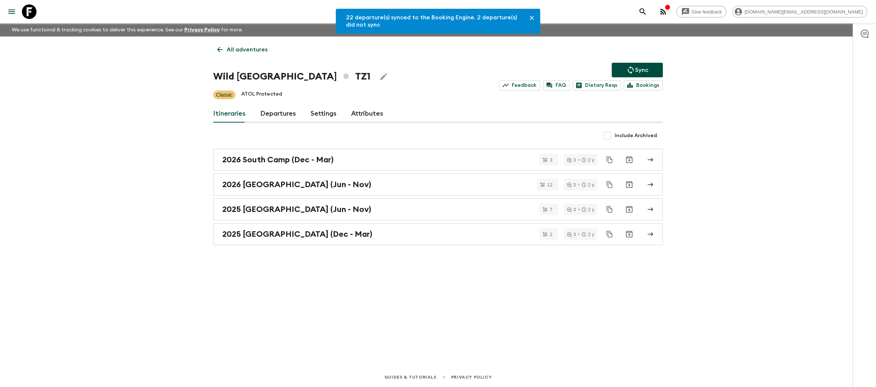
click at [236, 50] on p "All adventures" at bounding box center [247, 49] width 41 height 9
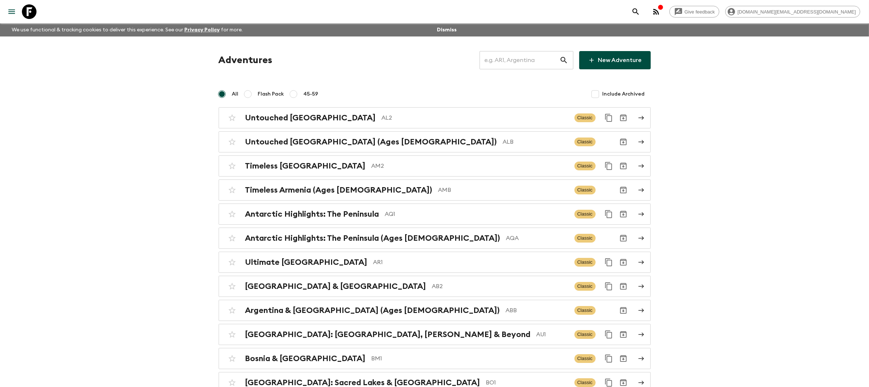
click at [528, 60] on input "text" at bounding box center [519, 60] width 80 height 20
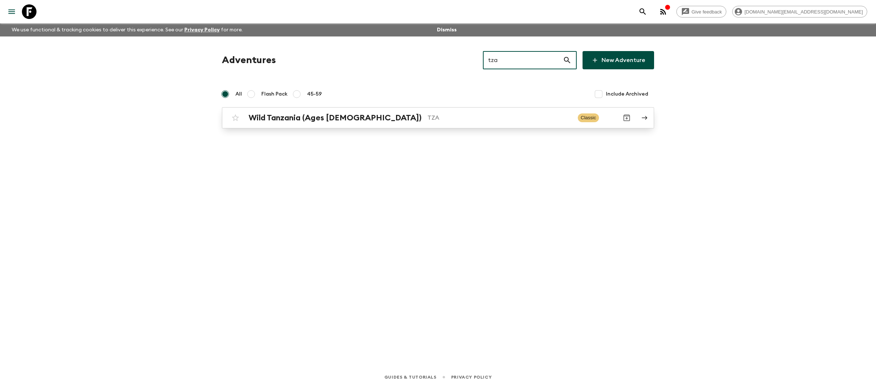
type input "tza"
click at [473, 123] on div "Wild Tanzania (Ages [DEMOGRAPHIC_DATA]) TZA Classic" at bounding box center [423, 118] width 391 height 15
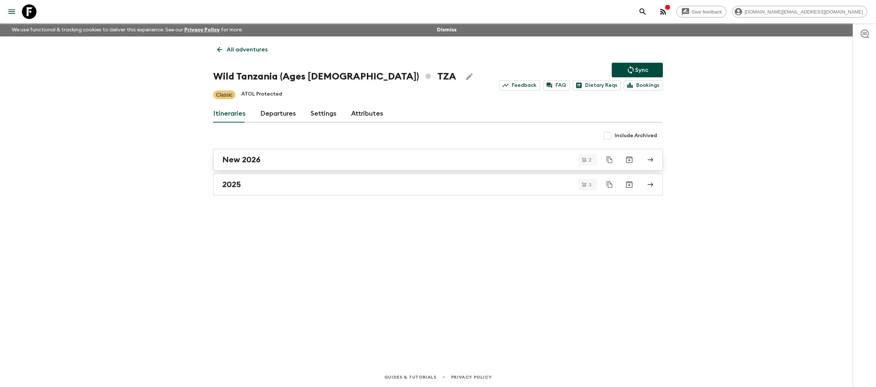
click at [466, 165] on link "New 2026" at bounding box center [437, 160] width 449 height 22
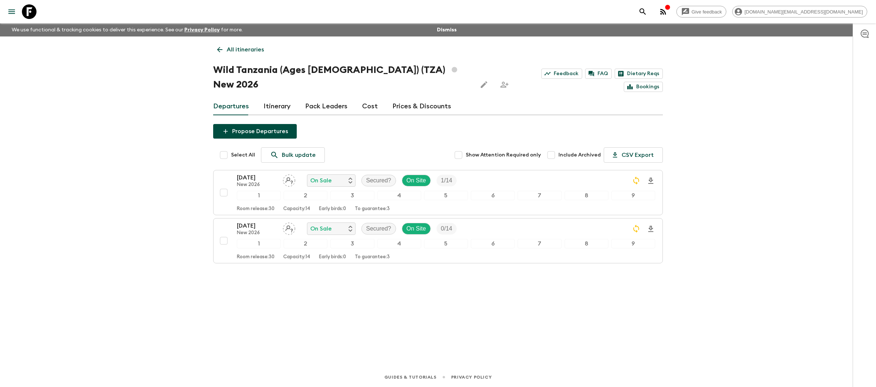
click at [408, 98] on link "Prices & Discounts" at bounding box center [421, 107] width 59 height 18
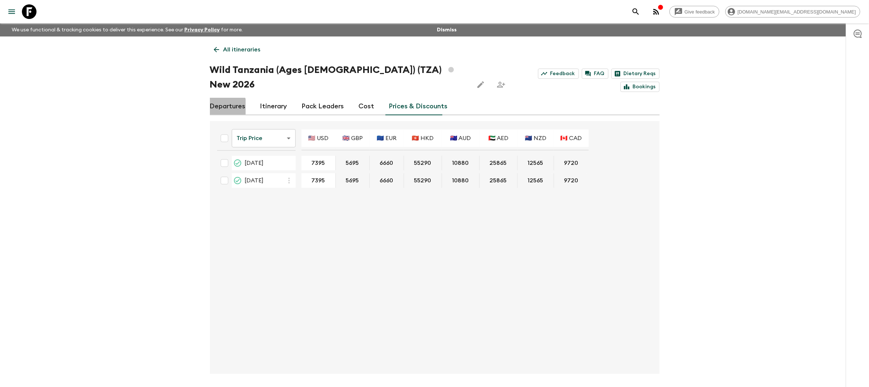
click at [221, 98] on link "Departures" at bounding box center [228, 107] width 36 height 18
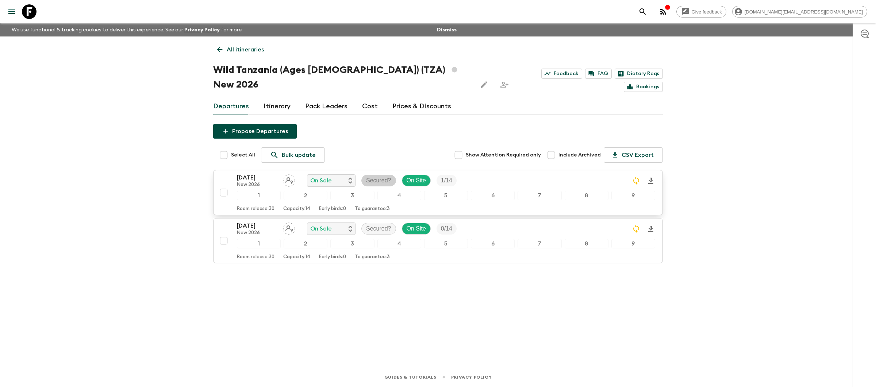
click at [382, 176] on p "Secured?" at bounding box center [378, 180] width 25 height 9
click at [395, 197] on p "Secured" at bounding box center [388, 197] width 22 height 9
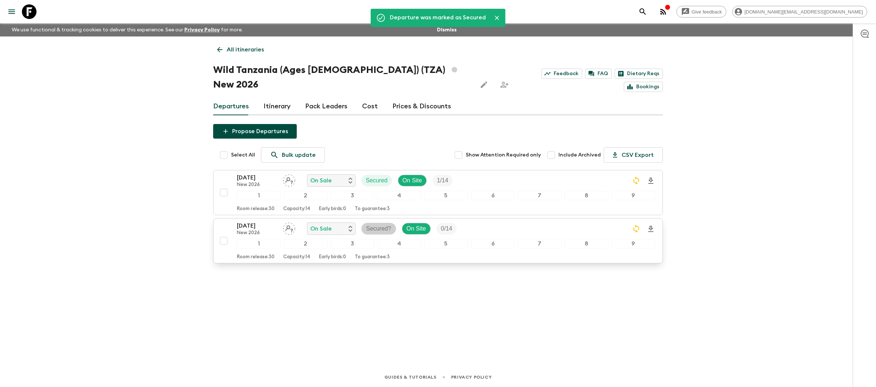
click at [387, 224] on p "Secured?" at bounding box center [378, 228] width 25 height 9
click at [400, 243] on span "Secured" at bounding box center [387, 246] width 31 height 9
click at [484, 283] on div "Departure was marked as Secured Departure was marked as Secured All itineraries…" at bounding box center [437, 191] width 467 height 310
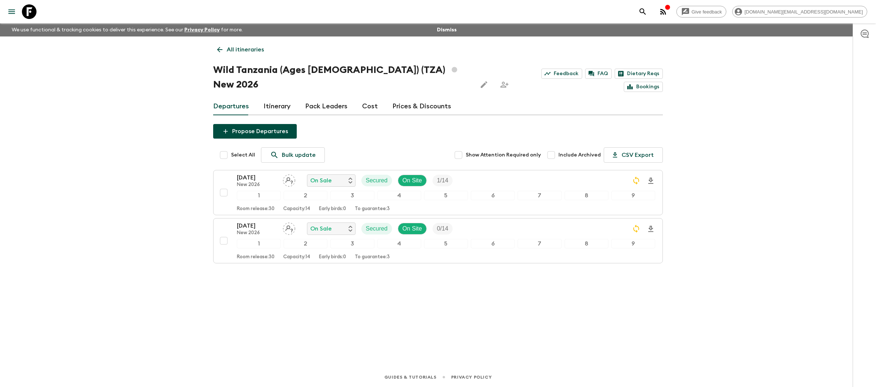
click at [237, 47] on p "All itineraries" at bounding box center [245, 49] width 37 height 9
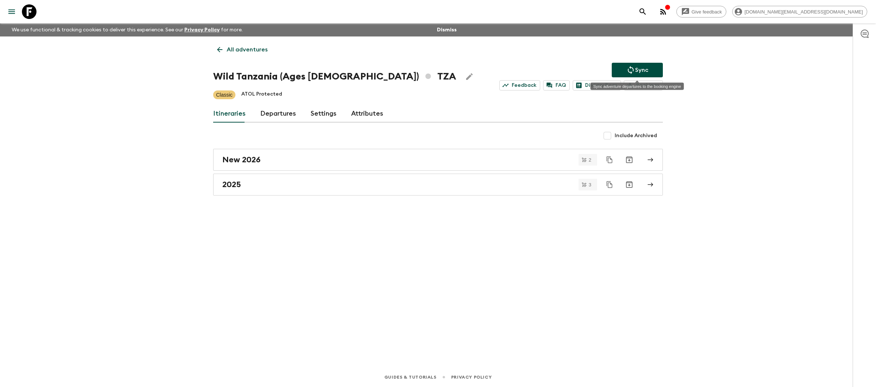
click at [652, 70] on button "Sync" at bounding box center [636, 70] width 51 height 15
click at [236, 51] on p "All adventures" at bounding box center [247, 49] width 41 height 9
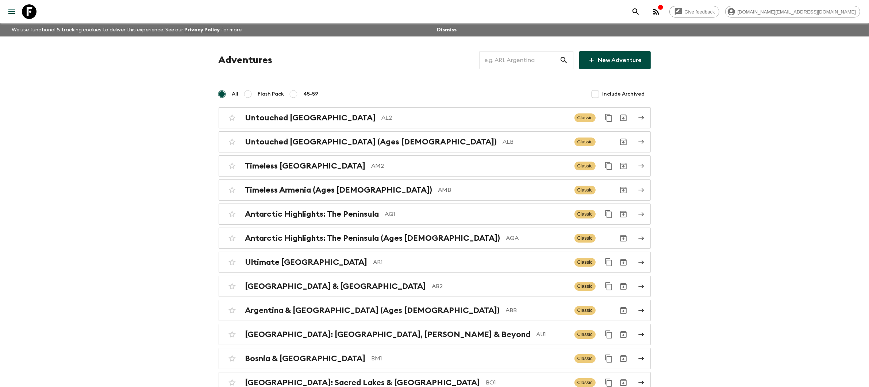
click at [513, 61] on input "text" at bounding box center [519, 60] width 80 height 20
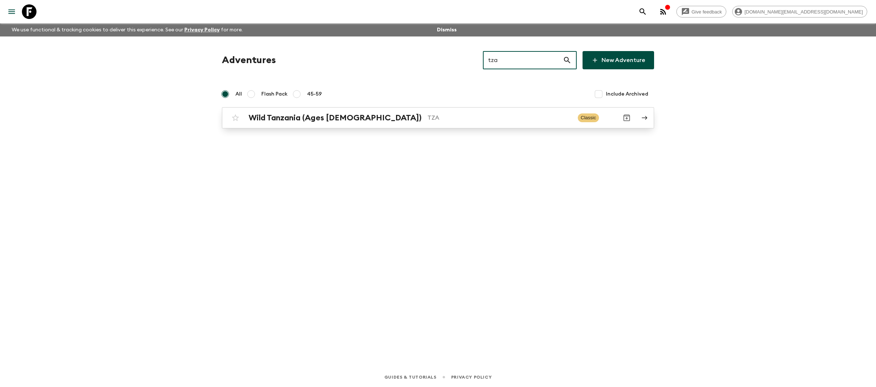
type input "tza"
click at [455, 124] on div "Wild Tanzania (Ages [DEMOGRAPHIC_DATA]) TZA Classic" at bounding box center [423, 118] width 391 height 15
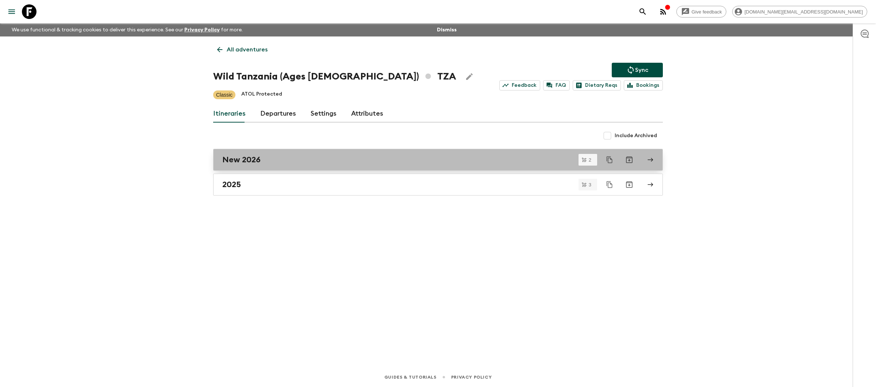
click at [334, 158] on div "New 2026" at bounding box center [430, 159] width 417 height 9
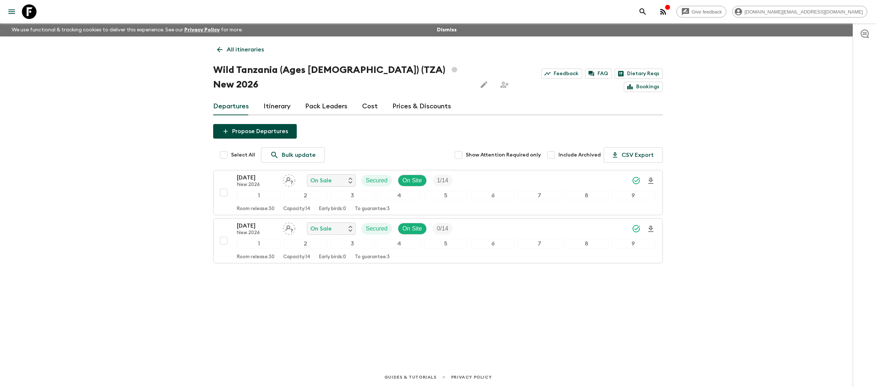
click at [246, 47] on p "All itineraries" at bounding box center [245, 49] width 37 height 9
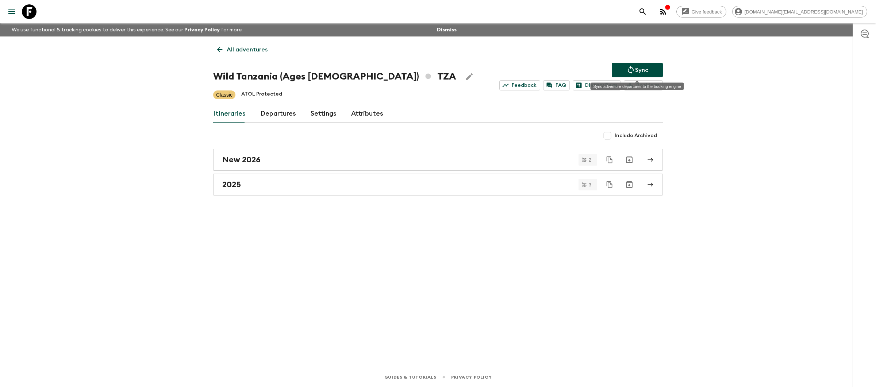
click at [653, 69] on button "Sync" at bounding box center [636, 70] width 51 height 15
click at [233, 50] on p "All adventures" at bounding box center [247, 49] width 41 height 9
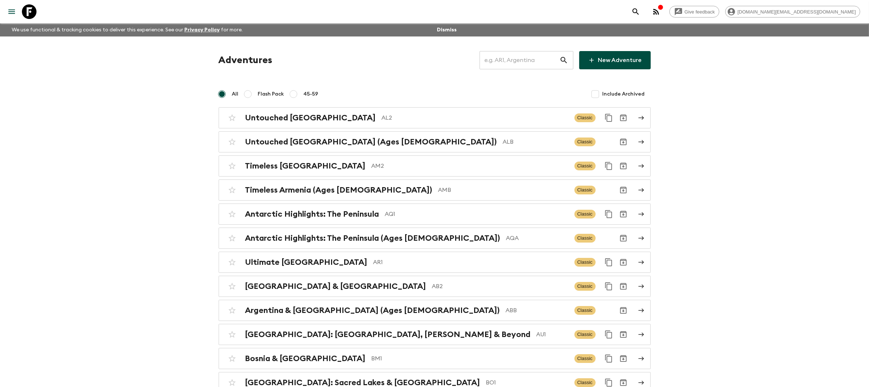
click at [536, 62] on input "text" at bounding box center [519, 60] width 80 height 20
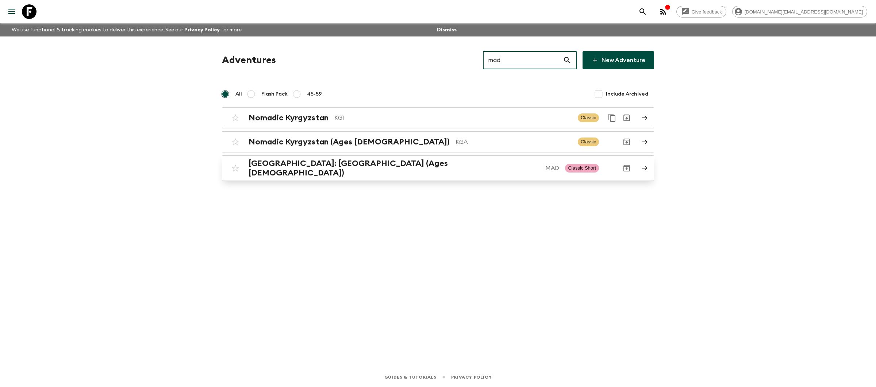
type input "mad"
click at [545, 168] on p "MAD" at bounding box center [552, 168] width 14 height 9
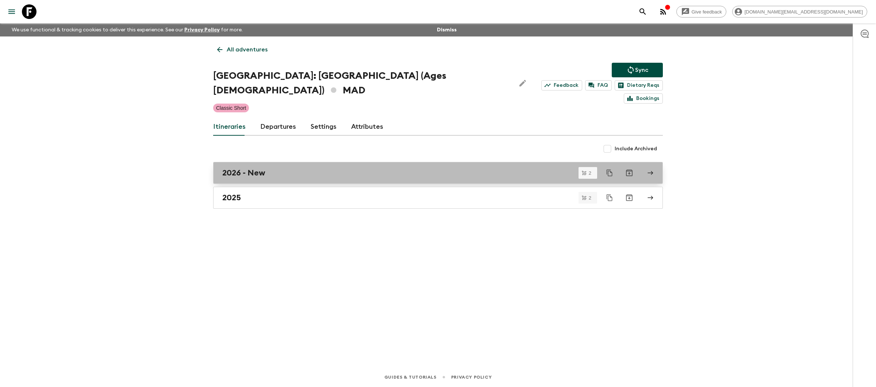
click at [322, 165] on link "2026 - New" at bounding box center [437, 173] width 449 height 22
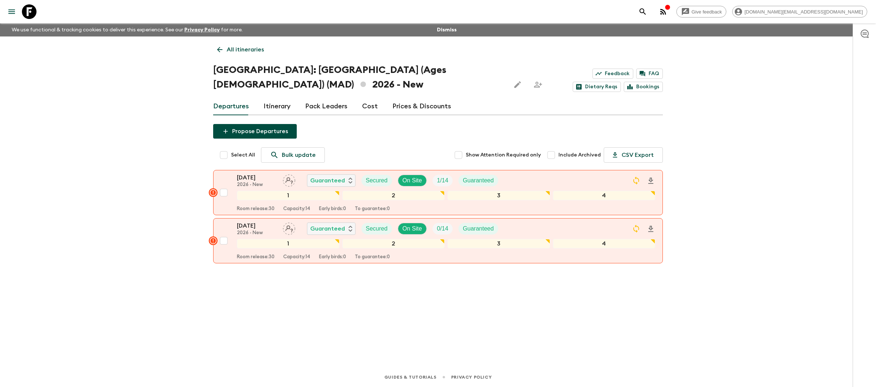
click at [405, 102] on link "Prices & Discounts" at bounding box center [421, 107] width 59 height 18
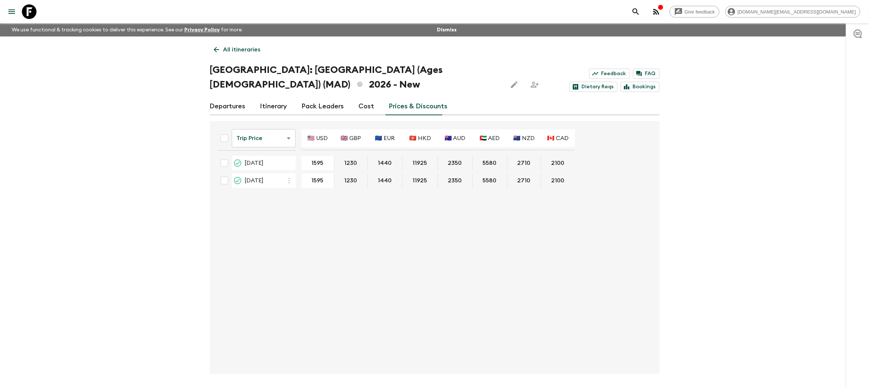
click at [219, 108] on link "Departures" at bounding box center [228, 107] width 36 height 18
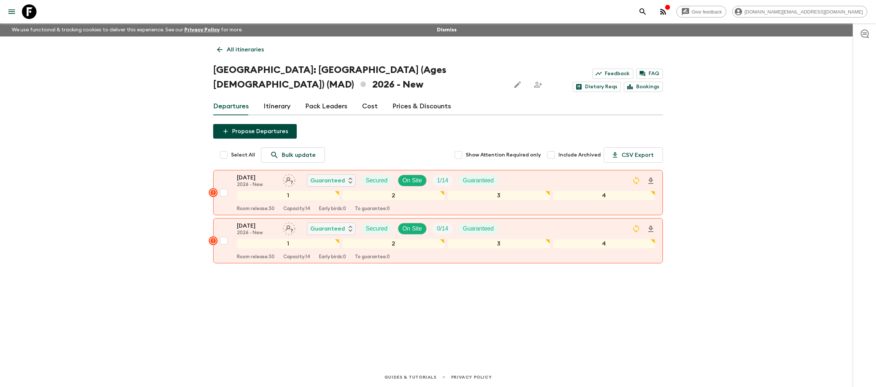
click at [276, 107] on link "Itinerary" at bounding box center [276, 107] width 27 height 18
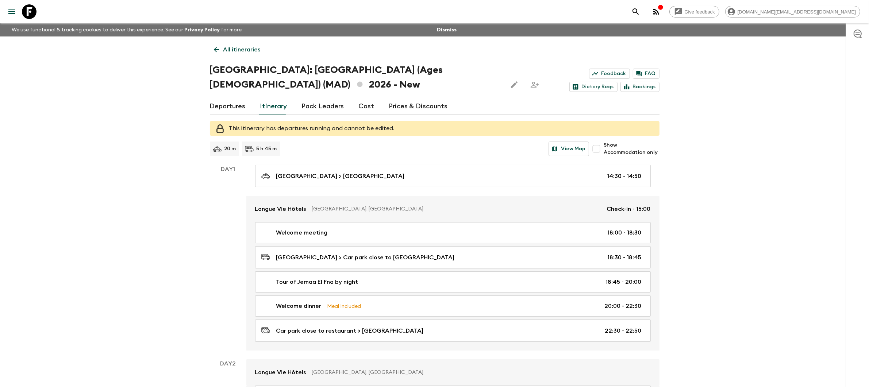
click at [363, 107] on link "Cost" at bounding box center [367, 107] width 16 height 18
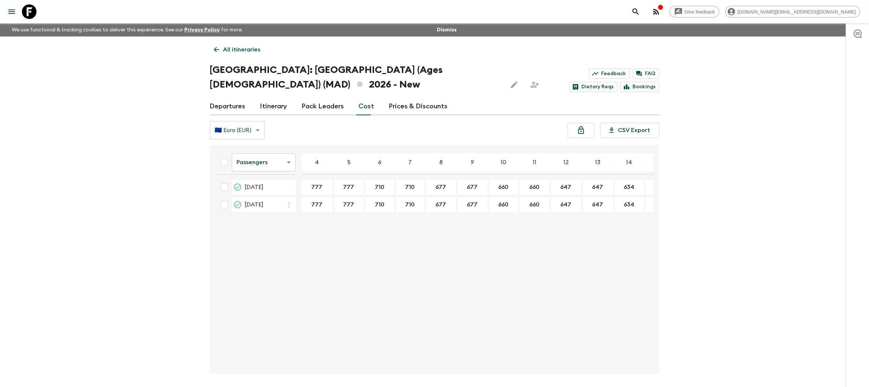
click at [283, 167] on body "Give feedback [DOMAIN_NAME][EMAIL_ADDRESS][DOMAIN_NAME] We use functional & tra…" at bounding box center [434, 207] width 869 height 414
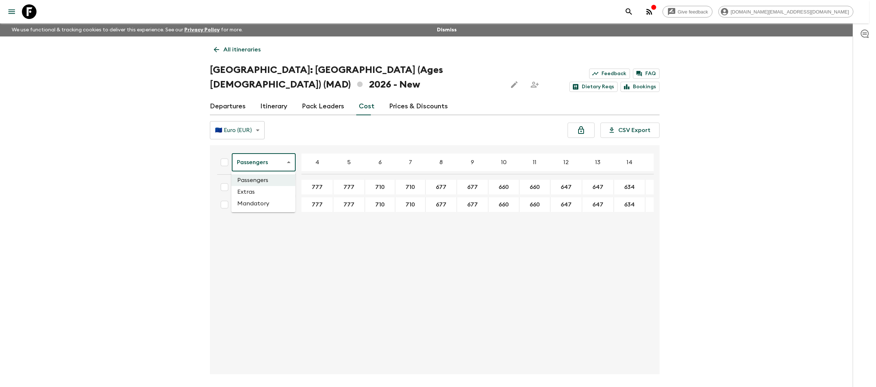
click at [283, 199] on li "Mandatory" at bounding box center [263, 204] width 64 height 12
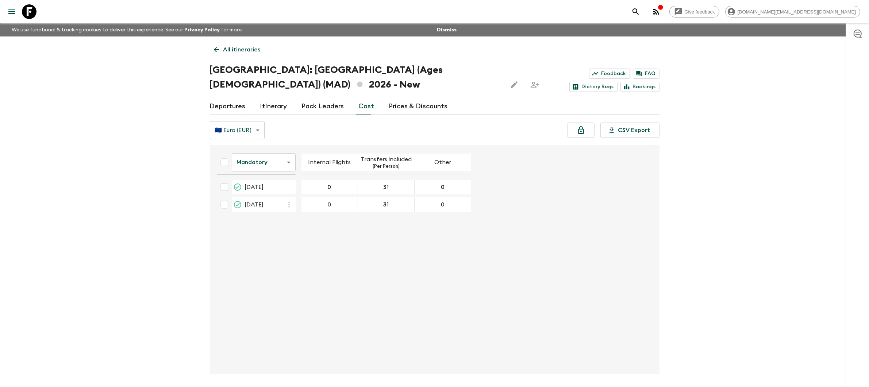
click at [272, 162] on body "Give feedback [DOMAIN_NAME][EMAIL_ADDRESS][DOMAIN_NAME] We use functional & tra…" at bounding box center [434, 207] width 869 height 414
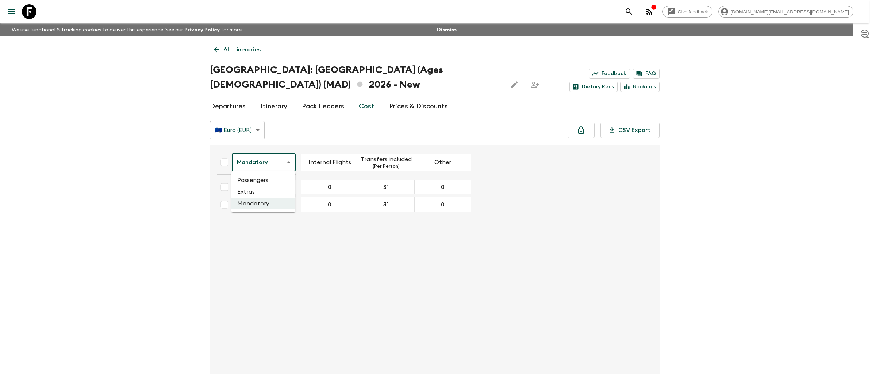
click at [271, 180] on li "Passengers" at bounding box center [263, 180] width 64 height 12
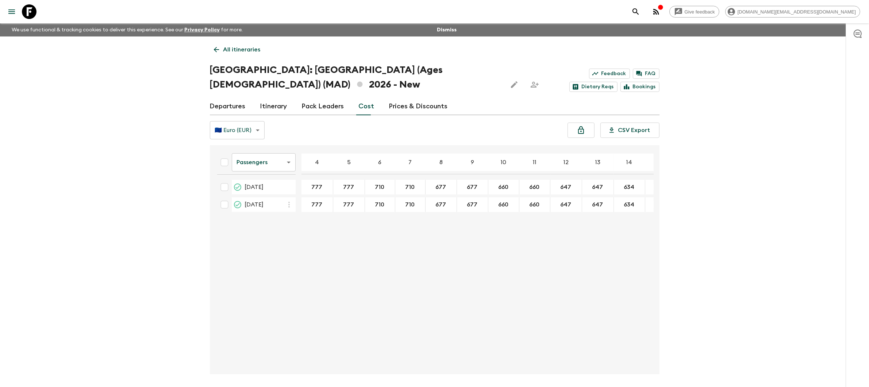
click at [233, 51] on p "All itineraries" at bounding box center [241, 49] width 37 height 9
